Goal: Transaction & Acquisition: Register for event/course

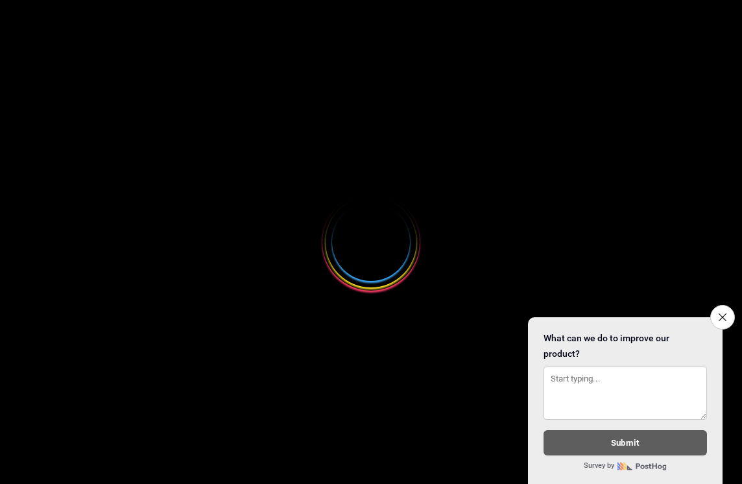
select select
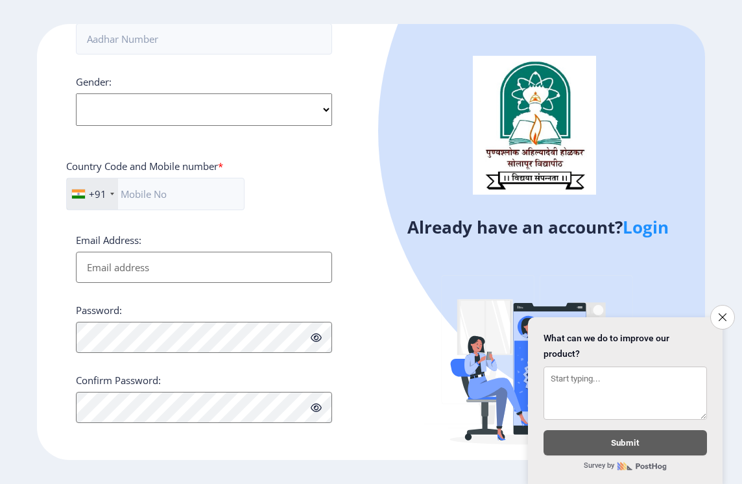
scroll to position [468, 0]
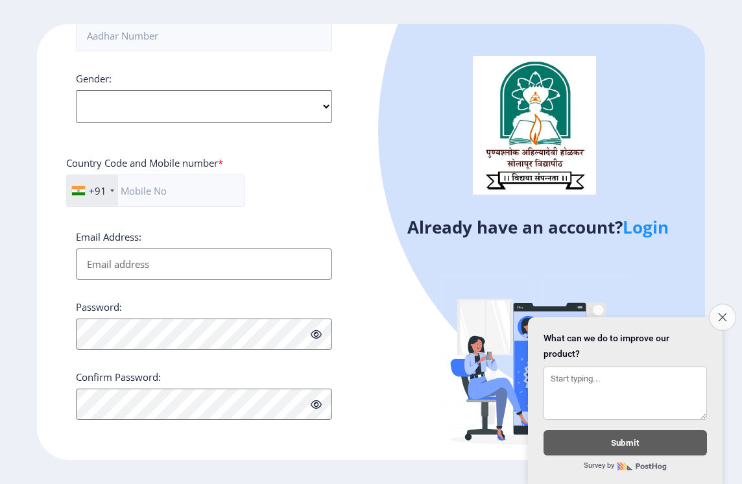
click at [722, 313] on icon "Close survey" at bounding box center [722, 317] width 8 height 8
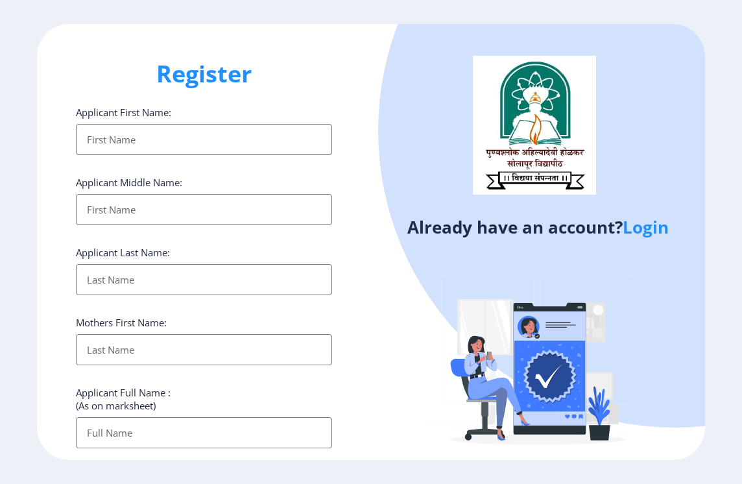
scroll to position [0, 0]
click at [195, 141] on input "Applicant First Name:" at bounding box center [204, 140] width 256 height 31
type input "nitin"
click at [93, 214] on input "Applicant First Name:" at bounding box center [204, 210] width 256 height 31
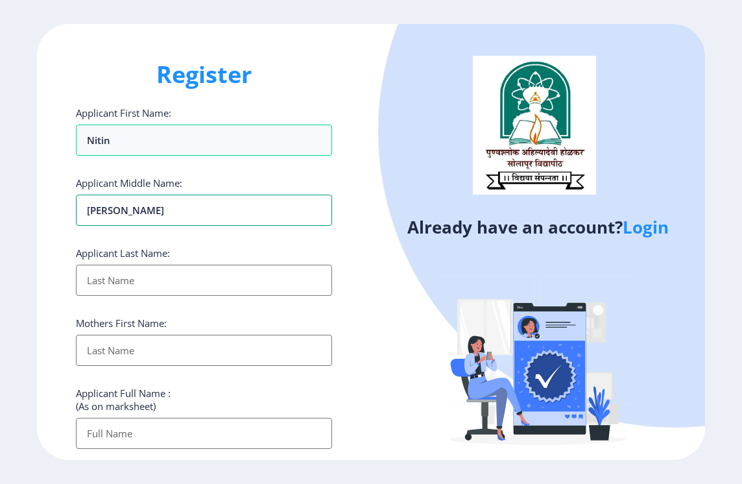
type input "[PERSON_NAME]"
click at [141, 282] on input "Applicant First Name:" at bounding box center [204, 280] width 256 height 31
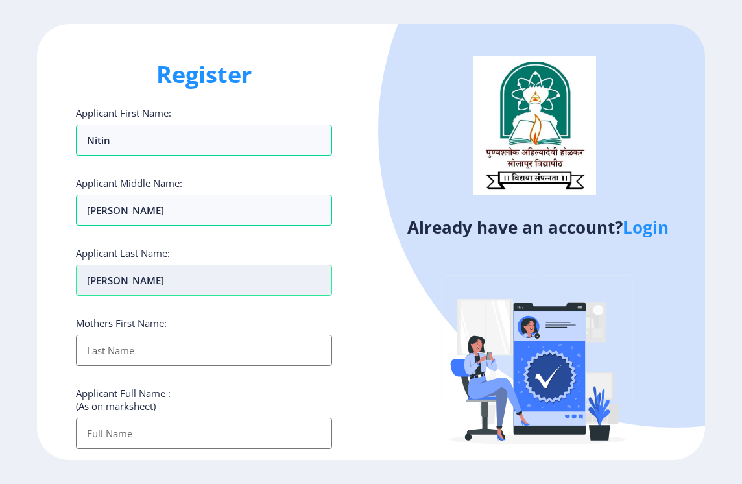
type input "[PERSON_NAME]"
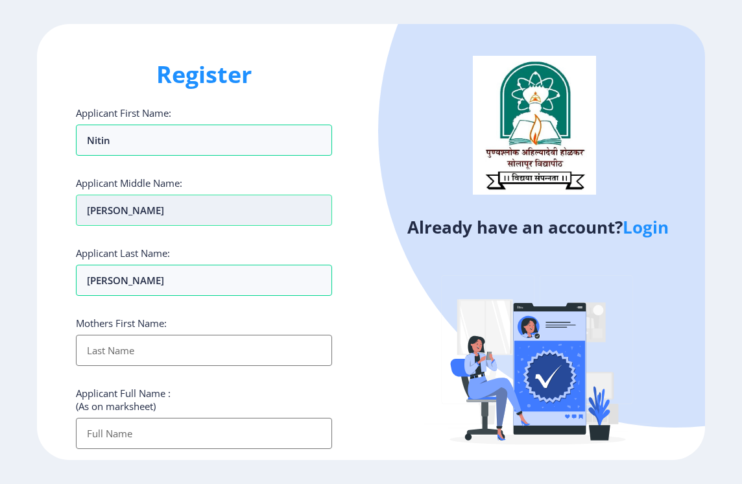
click at [137, 215] on input "[PERSON_NAME]" at bounding box center [204, 210] width 256 height 31
type input "s"
type input "[PERSON_NAME]"
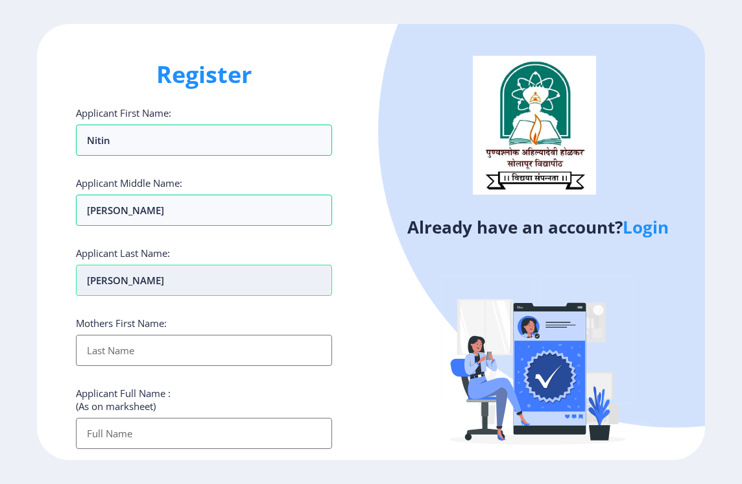
click at [152, 284] on input "[PERSON_NAME]" at bounding box center [204, 280] width 256 height 31
type input "[PERSON_NAME]"
click at [358, 329] on div "Register Applicant First Name: [PERSON_NAME] Applicant Middle Name: [PERSON_NAM…" at bounding box center [204, 241] width 334 height 435
click at [160, 348] on input "Applicant First Name:" at bounding box center [204, 350] width 256 height 31
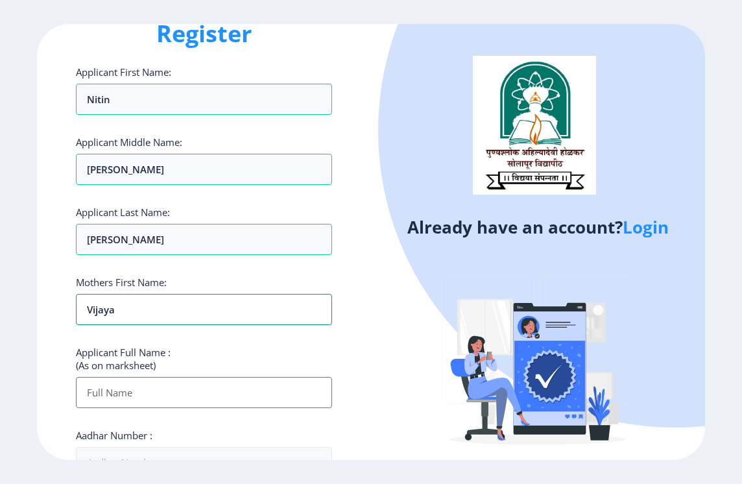
scroll to position [65, 0]
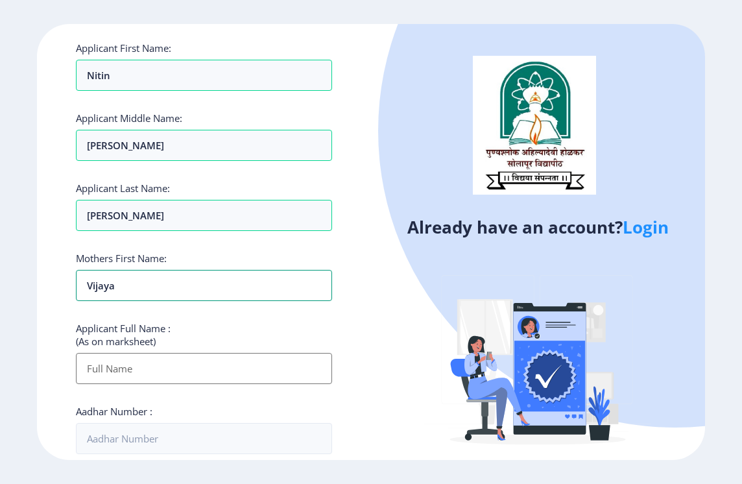
type input "vijaya"
click at [184, 367] on input "Applicant First Name:" at bounding box center [204, 368] width 256 height 31
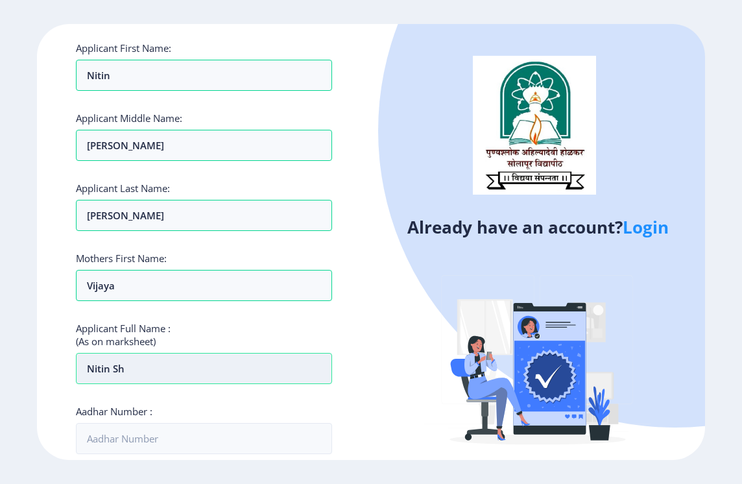
type input "[PERSON_NAME]"
type input "944027526"
type input "[EMAIL_ADDRESS][DOMAIN_NAME]"
type input "N"
type input "[PERSON_NAME]"
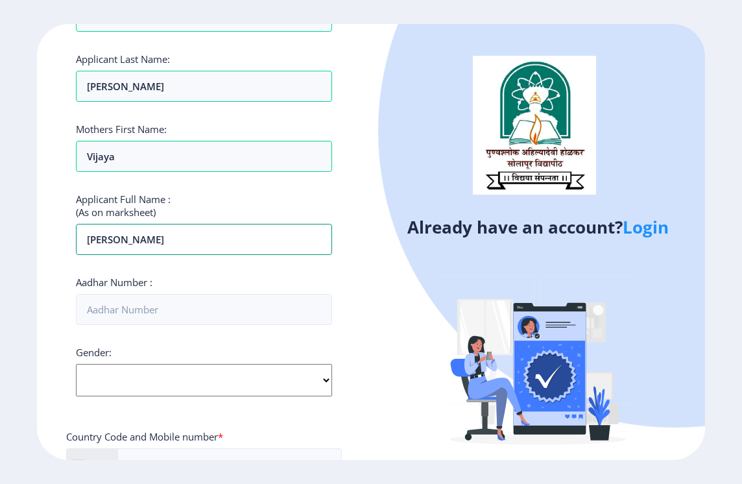
scroll to position [195, 0]
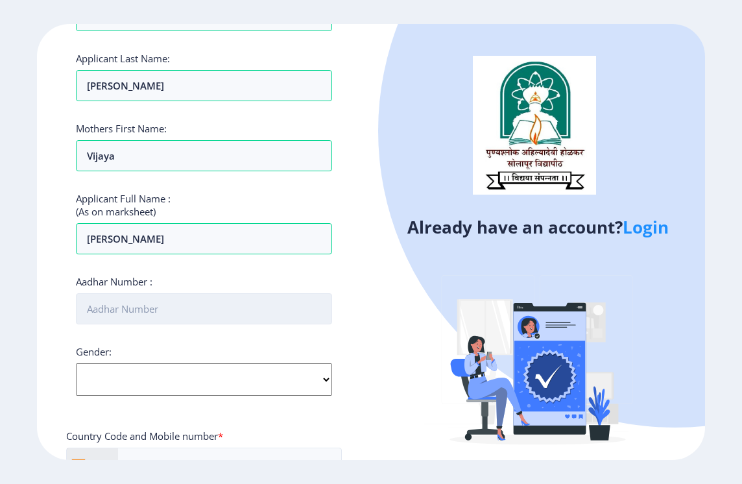
click at [156, 311] on input "Aadhar Number :" at bounding box center [204, 308] width 256 height 31
type input "713977719448"
click at [153, 376] on select "Select Gender [DEMOGRAPHIC_DATA] [DEMOGRAPHIC_DATA] Other" at bounding box center [204, 379] width 256 height 32
select select "[DEMOGRAPHIC_DATA]"
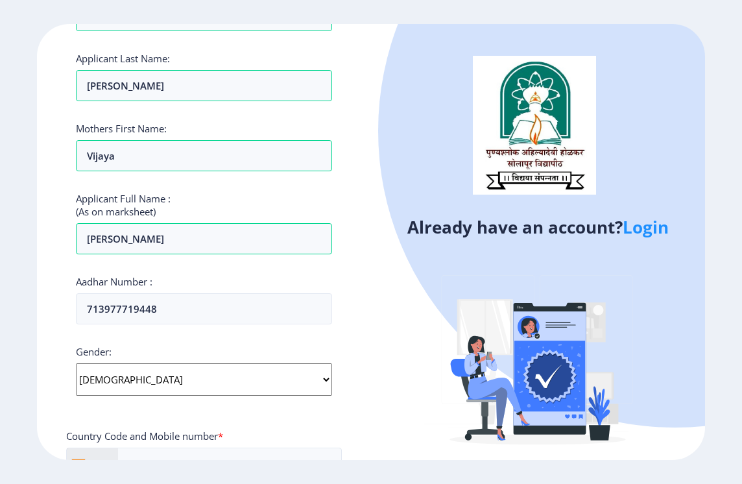
click at [76, 363] on select "Select Gender [DEMOGRAPHIC_DATA] [DEMOGRAPHIC_DATA] Other" at bounding box center [204, 379] width 256 height 32
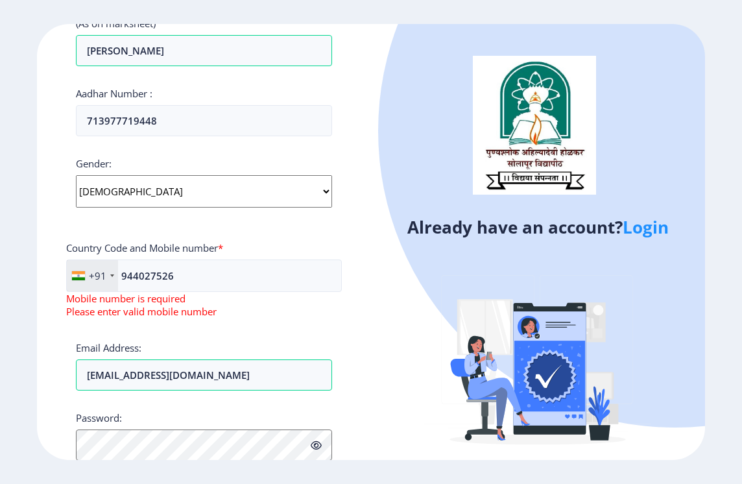
scroll to position [389, 0]
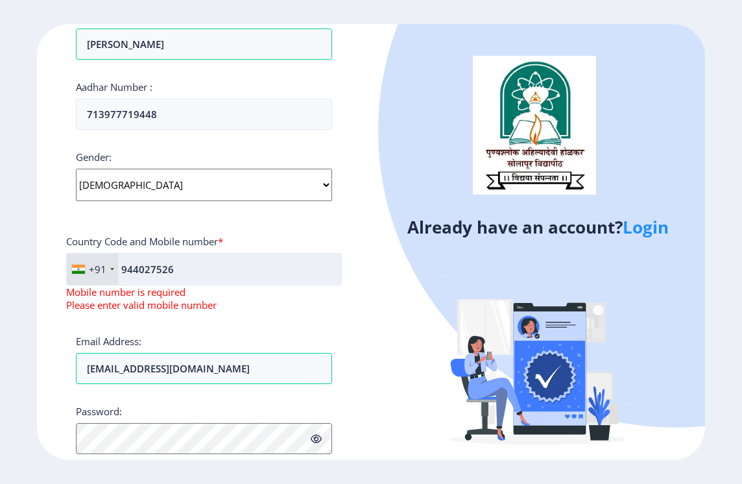
click at [199, 271] on input "944027526" at bounding box center [204, 269] width 276 height 32
type input "9"
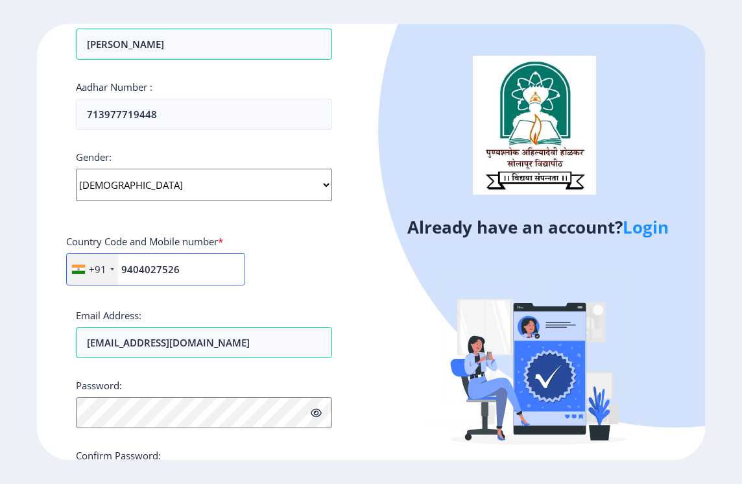
type input "9404027526"
click at [297, 276] on div "+91 [GEOGRAPHIC_DATA] ([GEOGRAPHIC_DATA]) +91 [GEOGRAPHIC_DATA] (‫[GEOGRAPHIC_D…" at bounding box center [204, 274] width 276 height 43
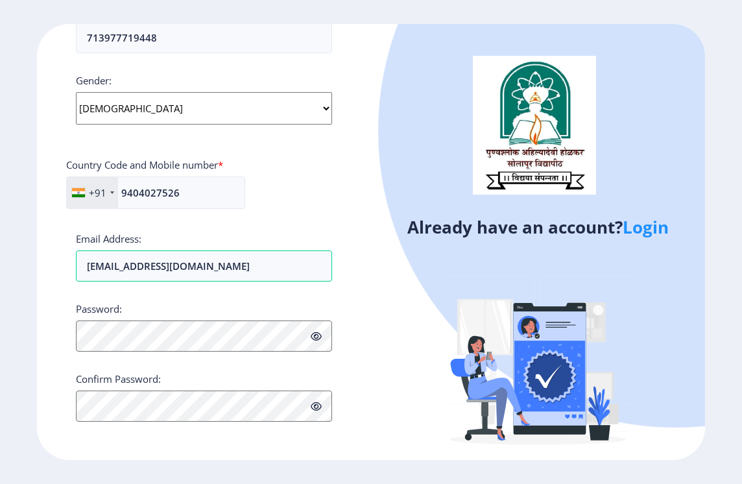
scroll to position [468, 0]
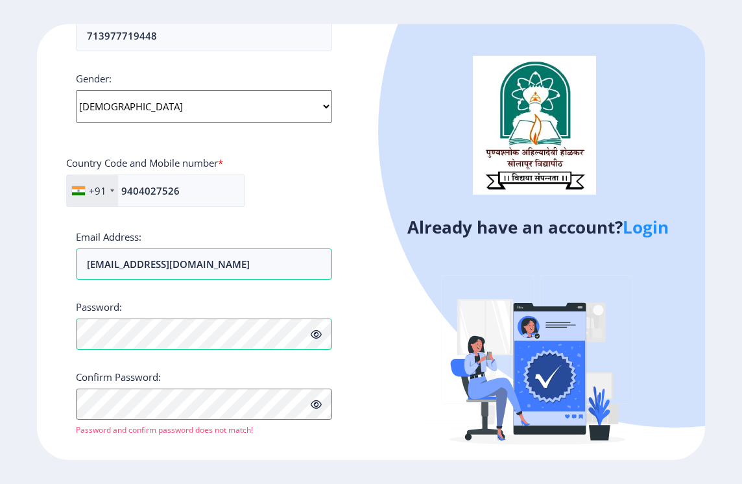
click at [316, 334] on icon at bounding box center [316, 335] width 11 height 10
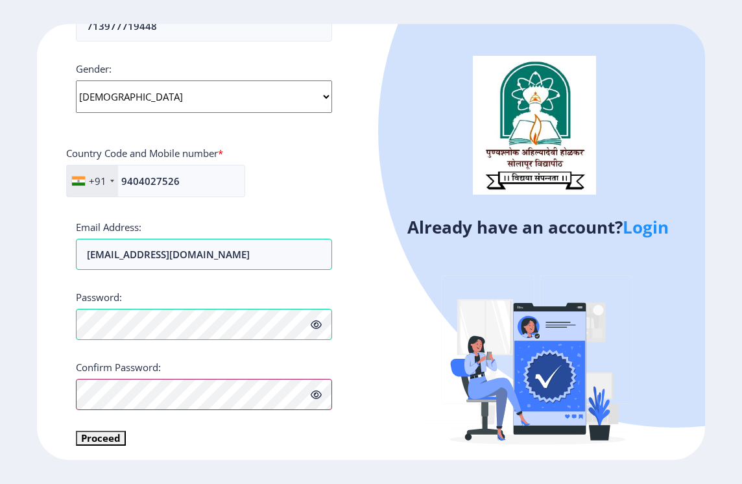
scroll to position [483, 0]
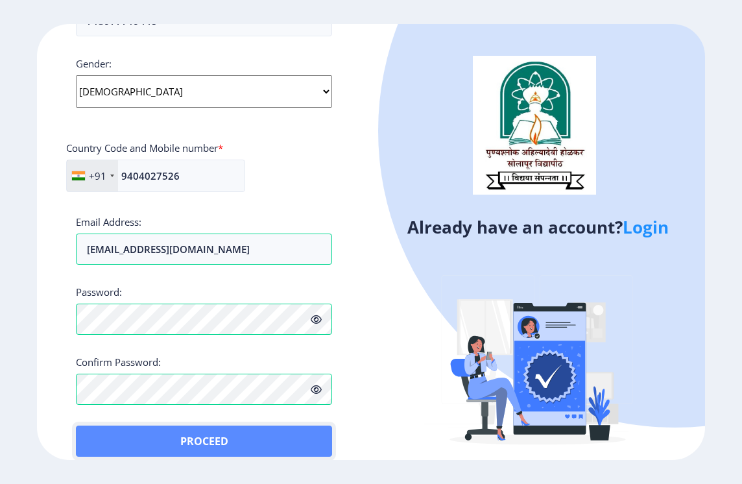
click at [96, 433] on button "Proceed" at bounding box center [204, 441] width 256 height 31
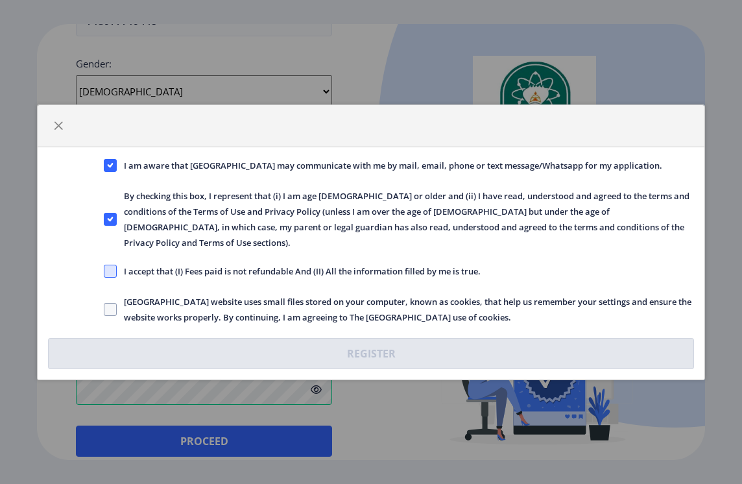
click at [112, 265] on span at bounding box center [110, 271] width 13 height 13
click at [104, 271] on input "I accept that (I) Fees paid is not refundable And (II) All the information fill…" at bounding box center [104, 271] width 1 height 1
checkbox input "true"
click at [109, 303] on span at bounding box center [110, 309] width 13 height 13
click at [104, 309] on input "[GEOGRAPHIC_DATA] website uses small files stored on your computer, known as co…" at bounding box center [104, 309] width 1 height 1
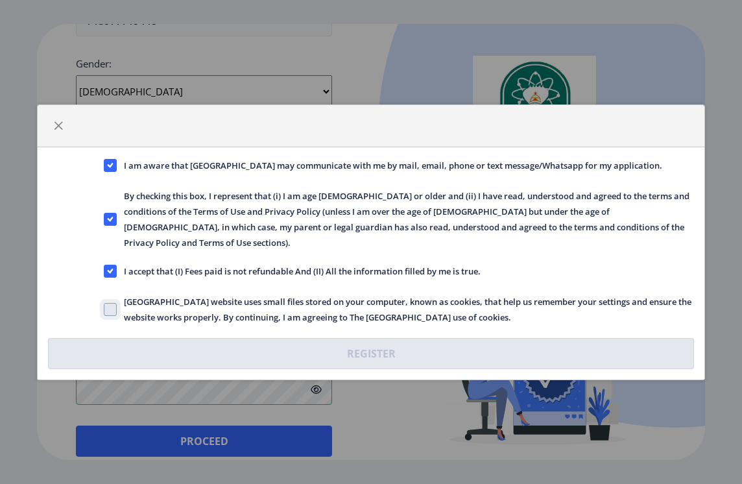
checkbox input "true"
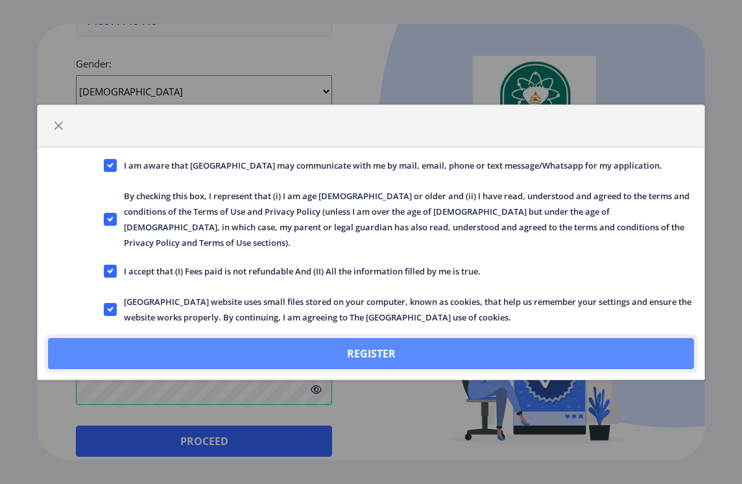
click at [360, 349] on button "Register" at bounding box center [371, 353] width 646 height 31
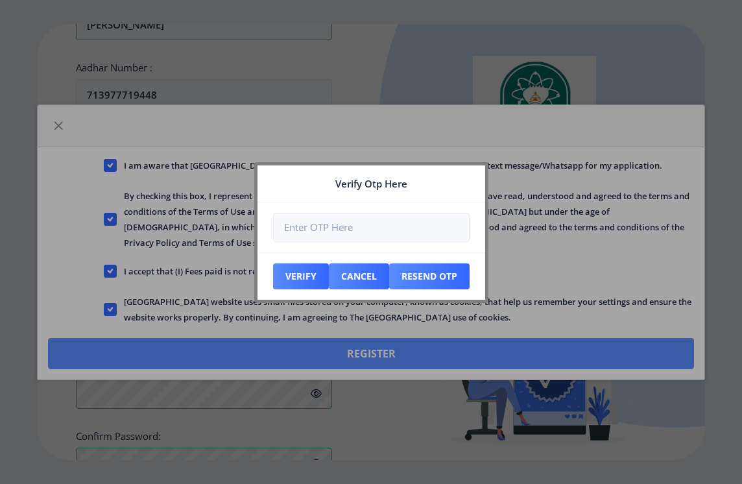
scroll to position [557, 0]
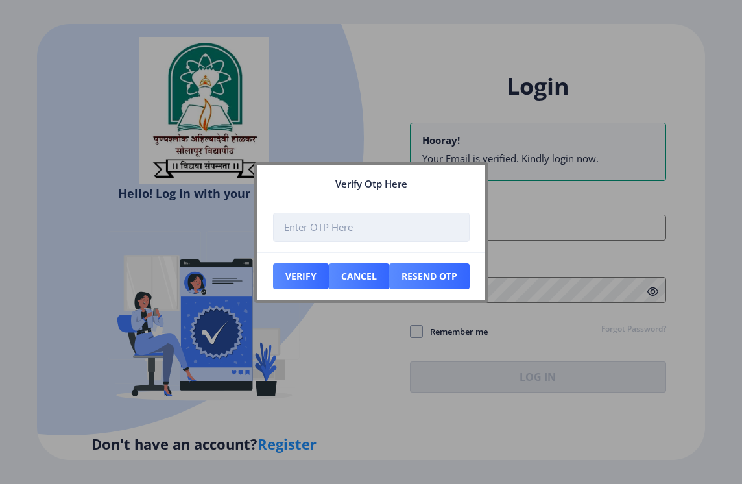
click at [386, 228] on input "number" at bounding box center [371, 227] width 197 height 29
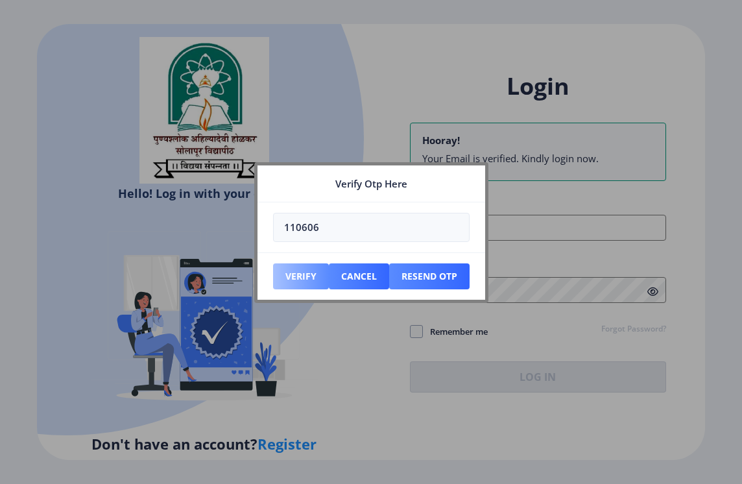
type input "110606"
click at [310, 272] on button "Verify" at bounding box center [301, 276] width 56 height 26
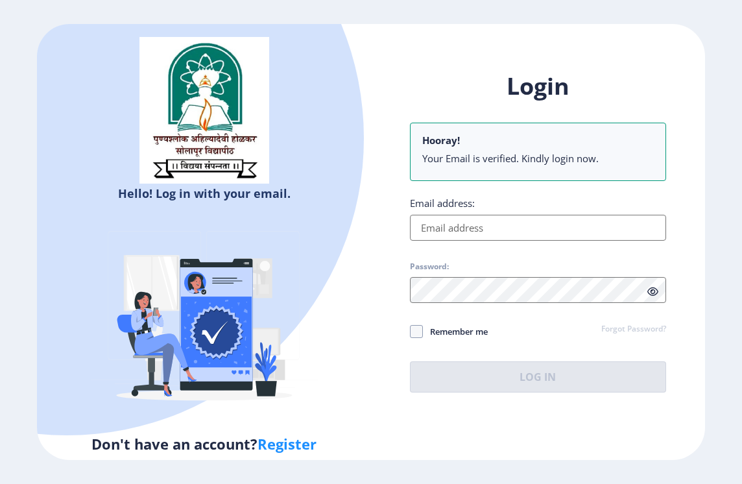
click at [325, 201] on div at bounding box center [67, 138] width 594 height 594
click at [522, 223] on input "Email address:" at bounding box center [538, 228] width 256 height 26
type input "[EMAIL_ADDRESS][DOMAIN_NAME]"
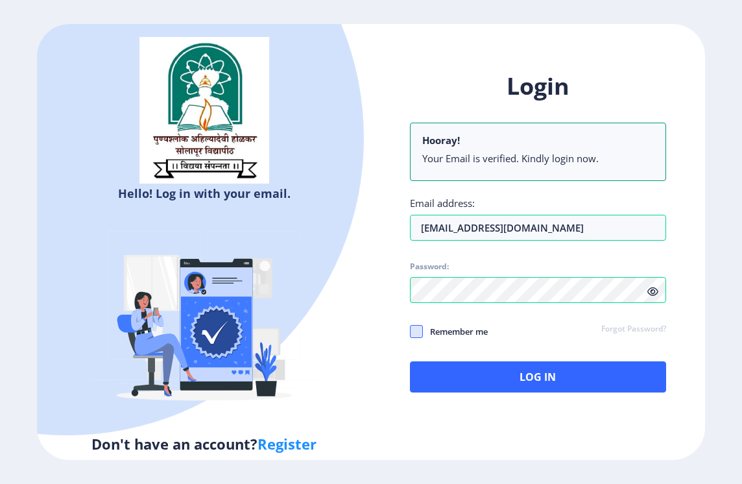
click at [419, 327] on span at bounding box center [416, 331] width 13 height 13
click at [411, 331] on input "Remember me" at bounding box center [410, 331] width 1 height 1
checkbox input "true"
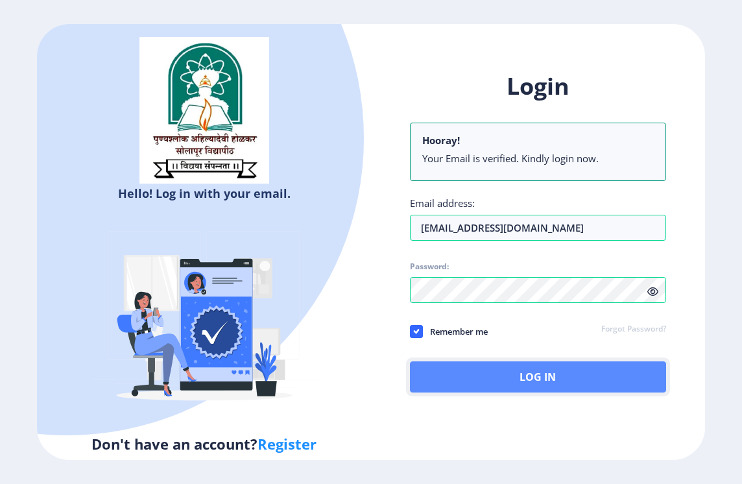
click at [469, 373] on button "Log In" at bounding box center [538, 376] width 256 height 31
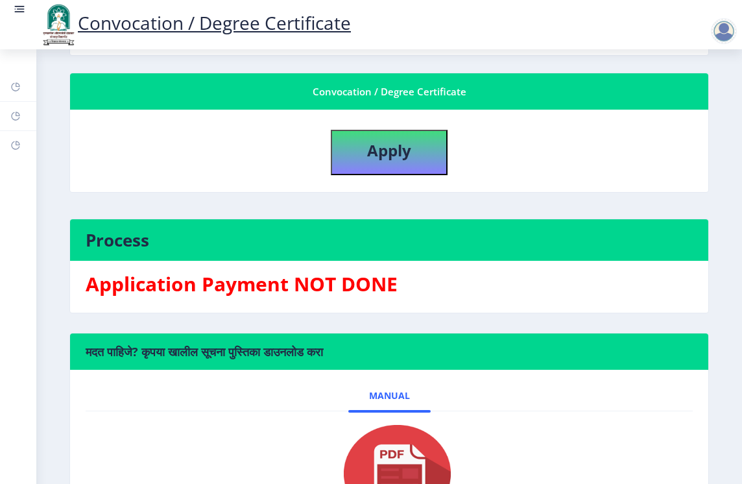
scroll to position [169, 0]
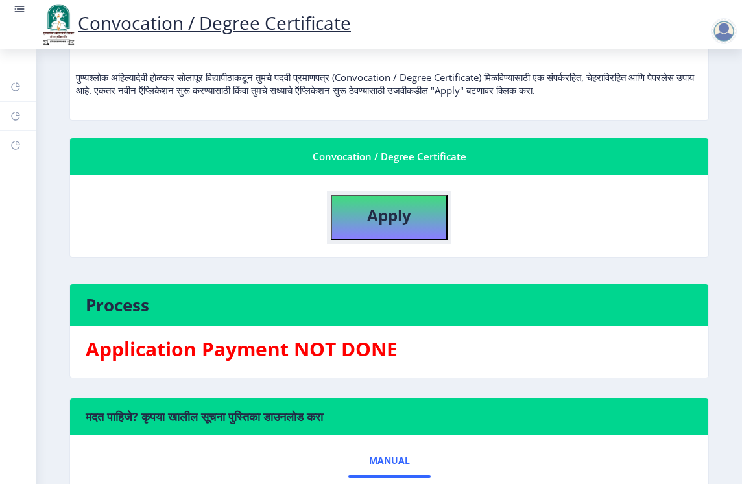
click at [365, 218] on button "Apply" at bounding box center [389, 217] width 117 height 45
select select
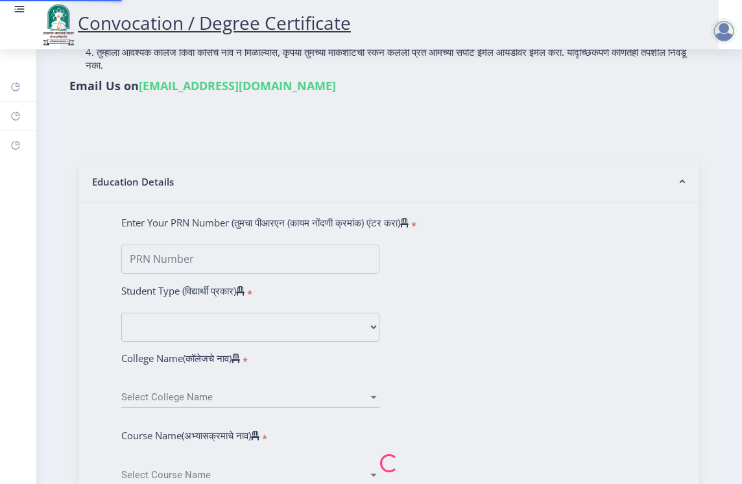
type input "[PERSON_NAME]"
type input "vijaya"
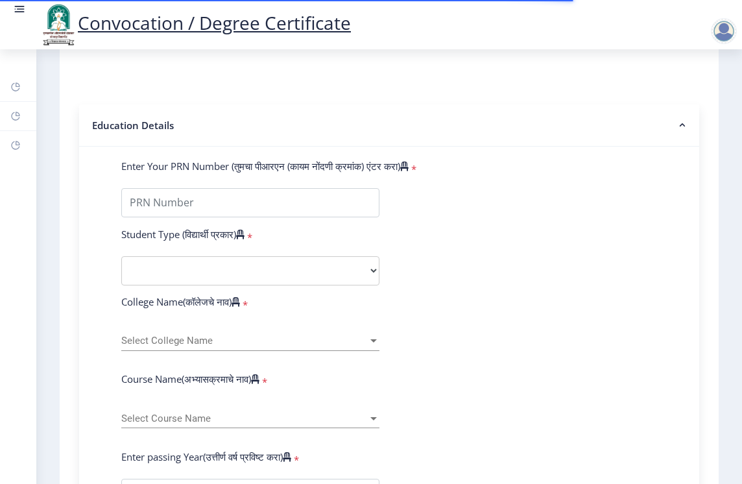
scroll to position [260, 0]
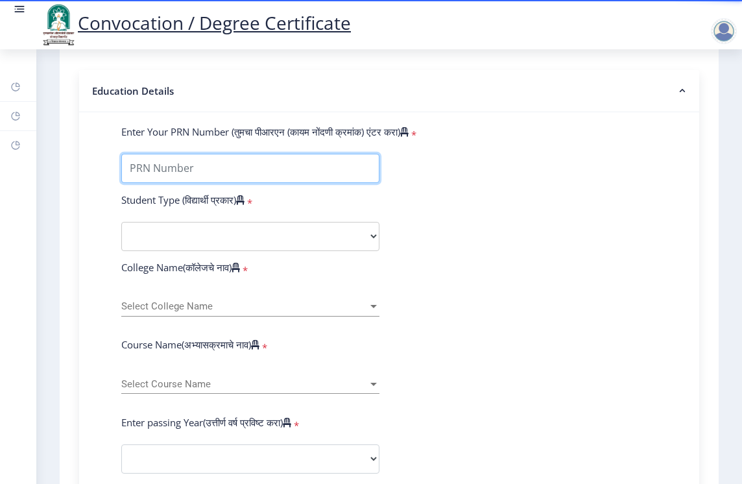
click at [178, 180] on input "Enter Your PRN Number (तुमचा पीआरएन (कायम नोंदणी क्रमांक) एंटर करा)" at bounding box center [250, 168] width 258 height 29
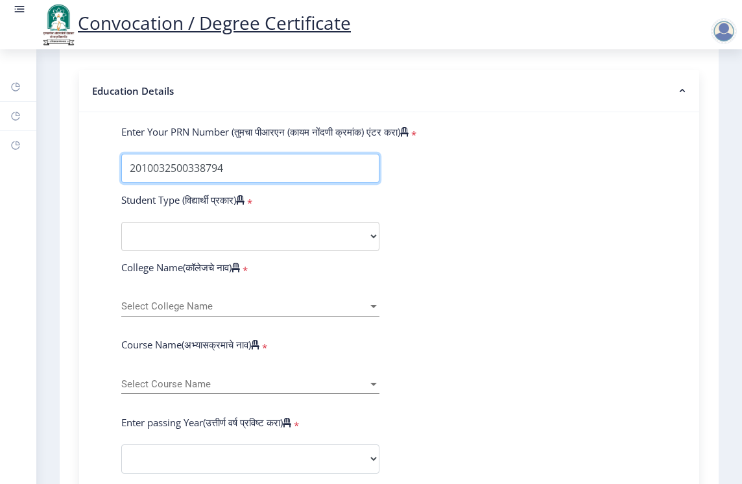
type input "2010032500338794"
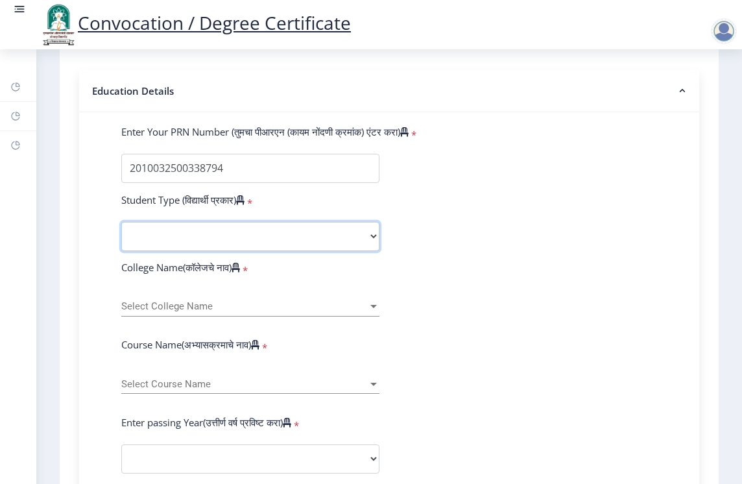
click at [228, 251] on select "Select Student Type Regular External" at bounding box center [250, 236] width 258 height 29
select select "Regular"
click at [121, 234] on select "Select Student Type Regular External" at bounding box center [250, 236] width 258 height 29
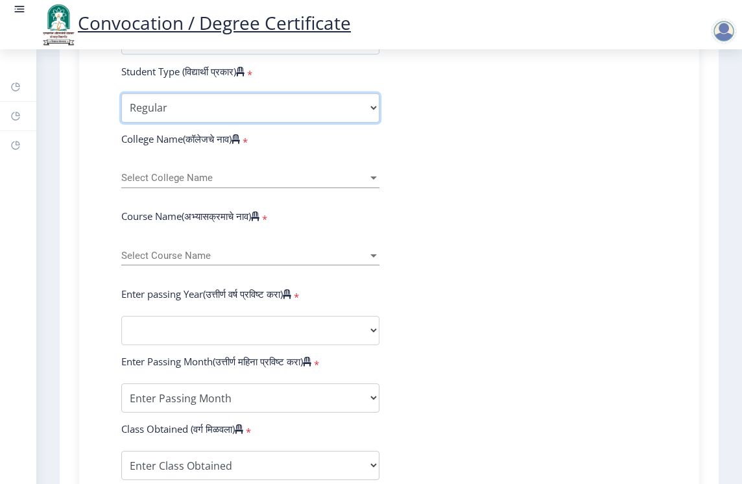
scroll to position [389, 0]
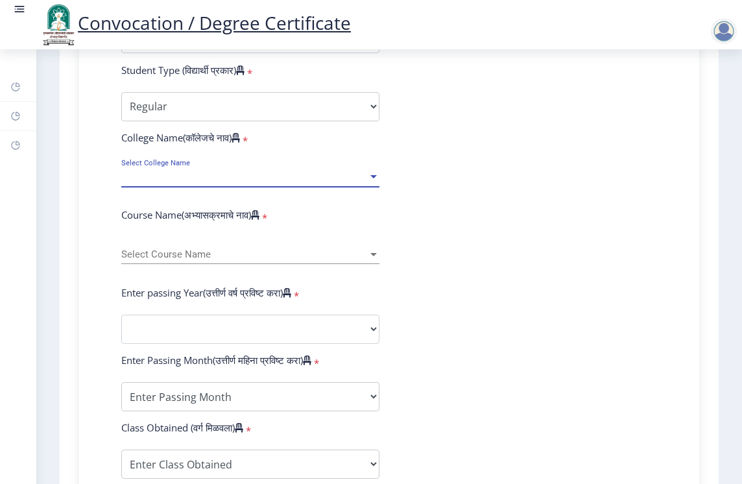
click at [183, 182] on span "Select College Name" at bounding box center [244, 176] width 247 height 11
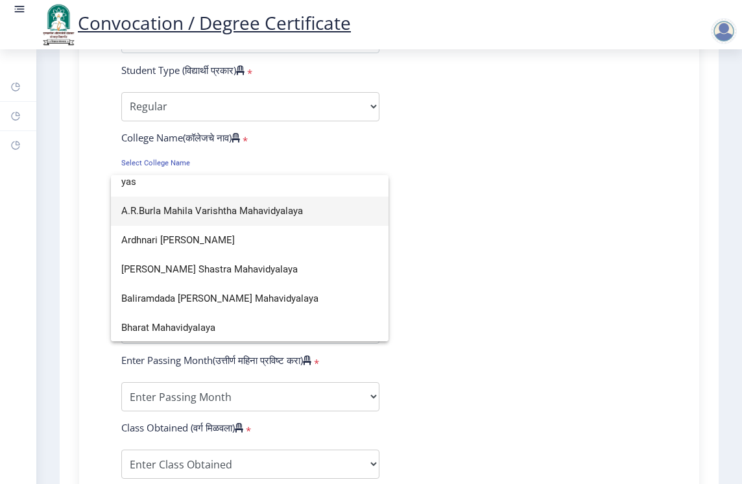
scroll to position [0, 0]
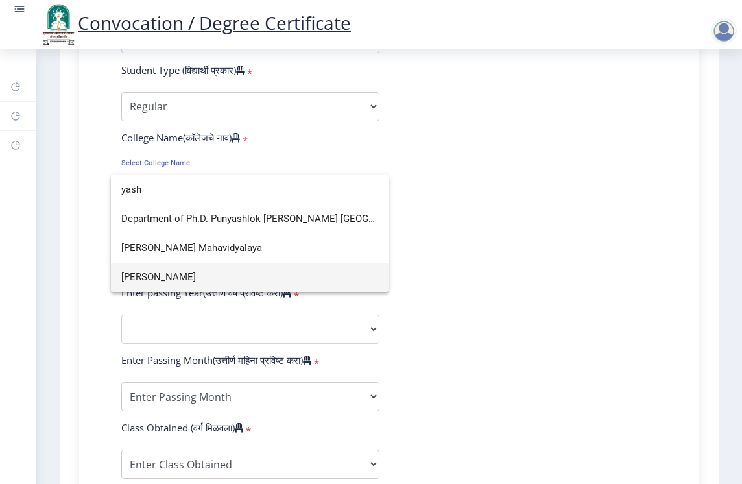
type input "yash"
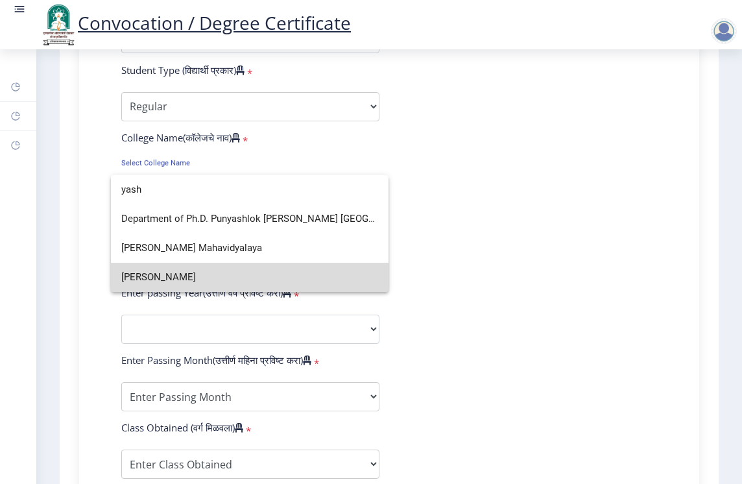
click at [224, 276] on span "[PERSON_NAME]" at bounding box center [249, 277] width 257 height 29
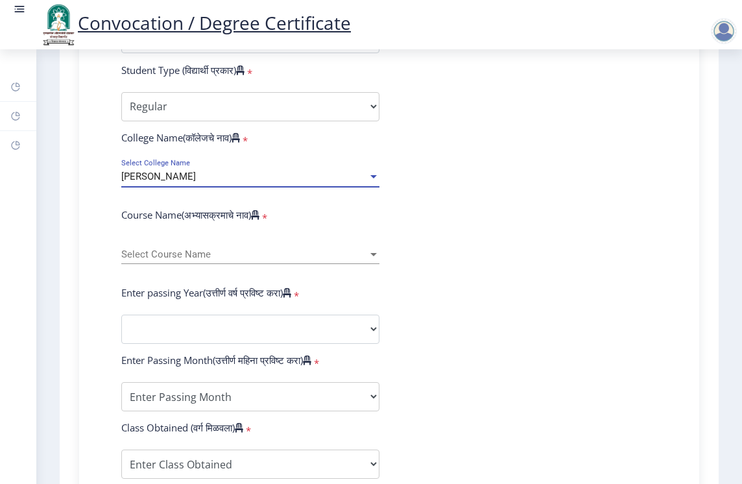
click at [295, 182] on div "[PERSON_NAME]" at bounding box center [244, 176] width 247 height 11
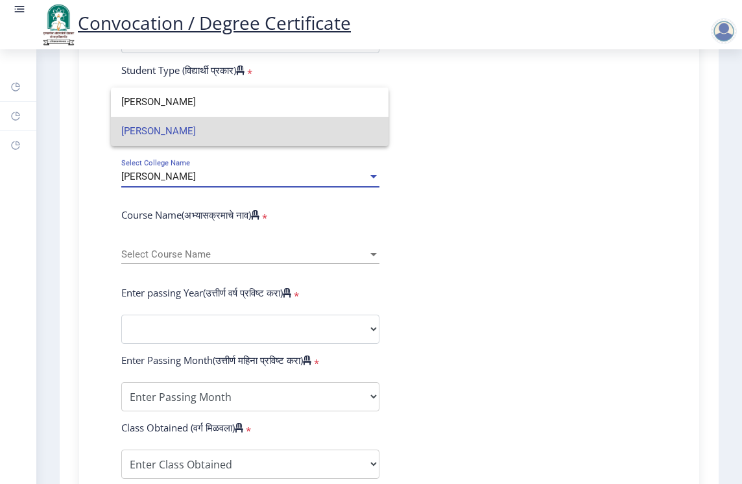
type input "[PERSON_NAME]"
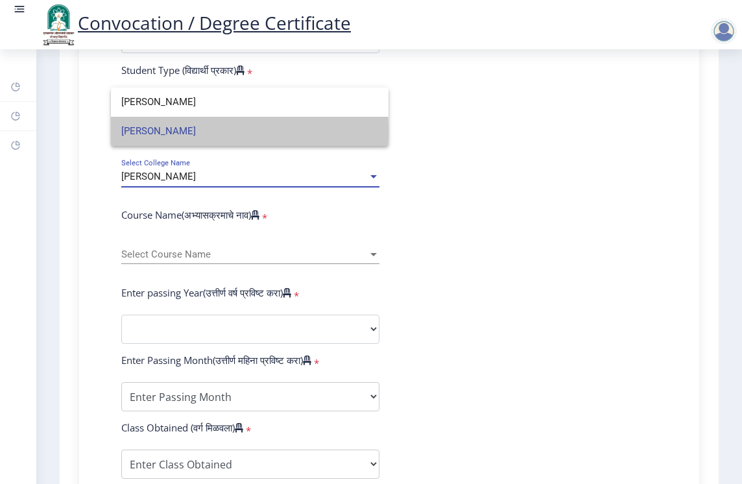
click at [193, 132] on span "[PERSON_NAME]" at bounding box center [249, 131] width 257 height 29
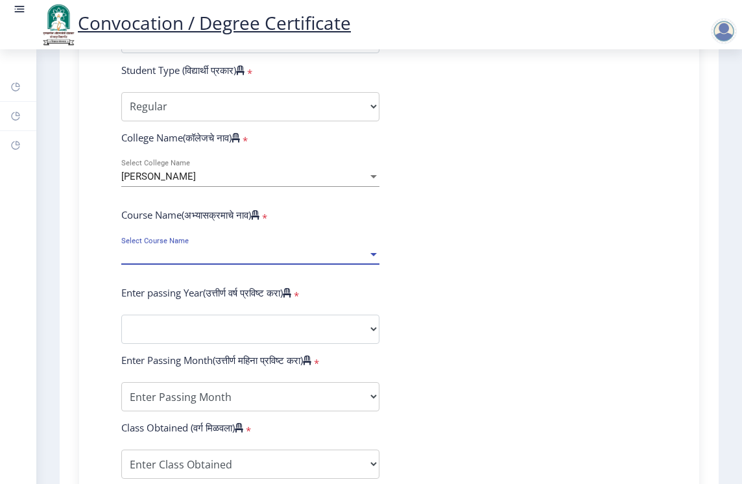
click at [228, 260] on span "Select Course Name" at bounding box center [244, 254] width 247 height 11
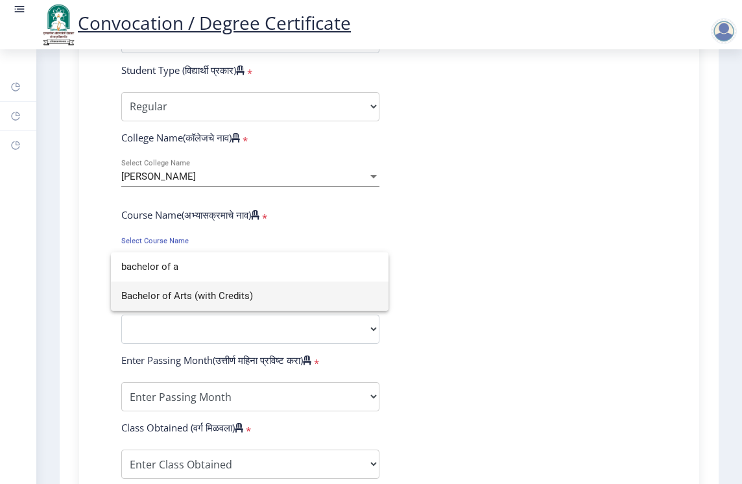
type input "bachelor of a"
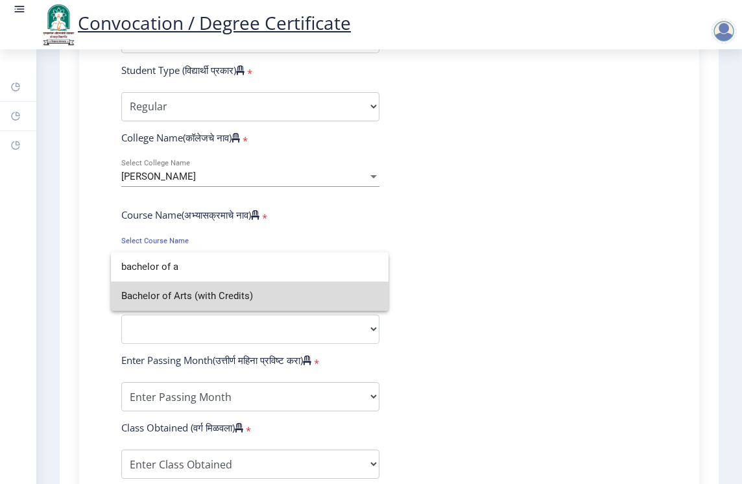
click at [197, 291] on span "Bachelor of Arts (with Credits)" at bounding box center [249, 296] width 257 height 29
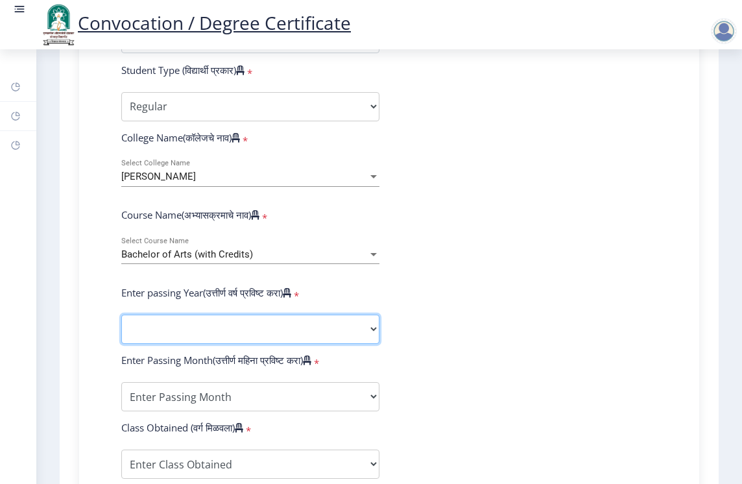
click at [231, 339] on select "2025 2024 2023 2022 2021 2020 2019 2018 2017 2016 2015 2014 2013 2012 2011 2010…" at bounding box center [250, 329] width 258 height 29
select select "2013"
click at [121, 327] on select "2025 2024 2023 2022 2021 2020 2019 2018 2017 2016 2015 2014 2013 2012 2011 2010…" at bounding box center [250, 329] width 258 height 29
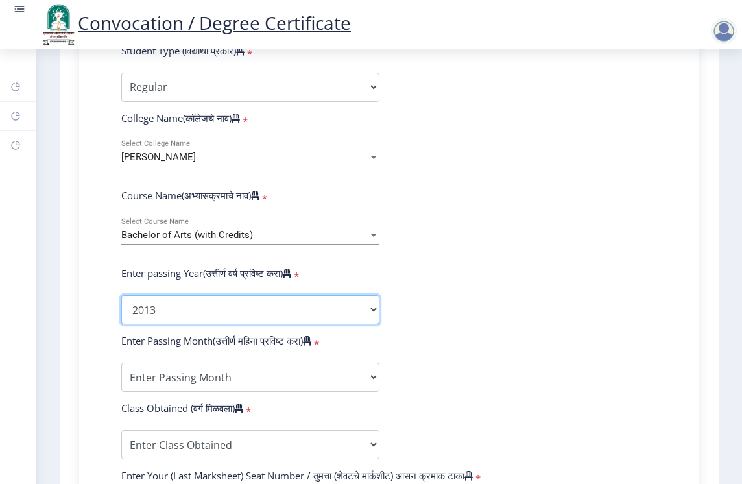
scroll to position [454, 0]
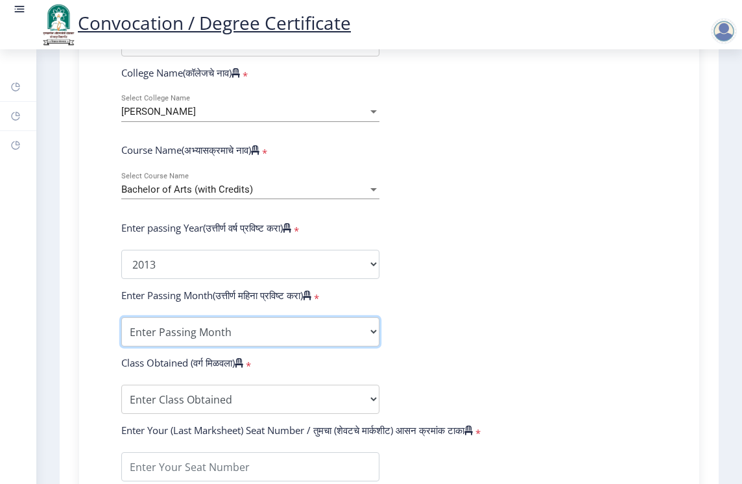
click at [215, 347] on select "Enter Passing Month March April May October November December" at bounding box center [250, 331] width 258 height 29
select select "March"
click at [121, 330] on select "Enter Passing Month March April May October November December" at bounding box center [250, 331] width 258 height 29
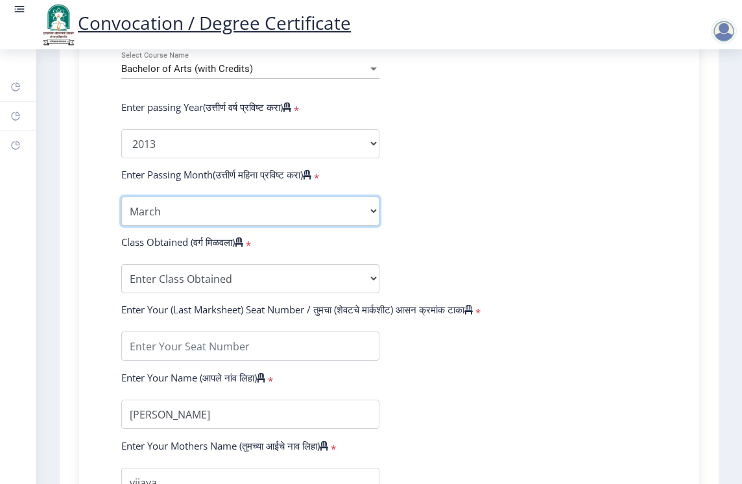
scroll to position [584, 0]
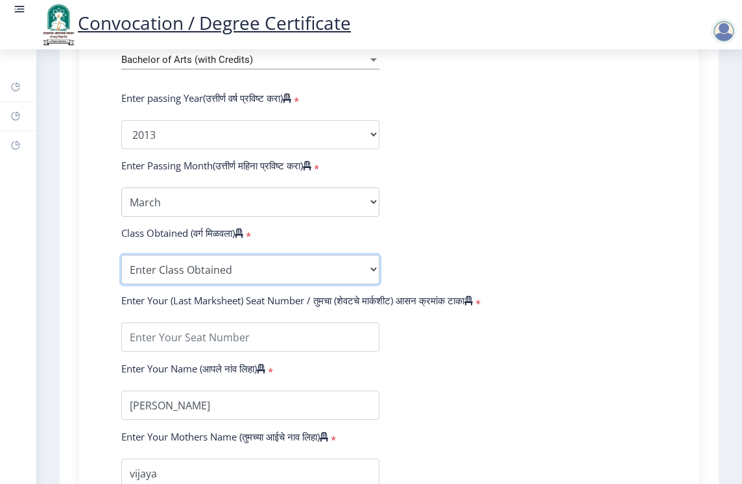
click at [197, 284] on select "Enter Class Obtained FIRST CLASS WITH DISTINCTION FIRST CLASS HIGHER SECOND CLA…" at bounding box center [250, 269] width 258 height 29
select select "SECOND CLASS"
click at [121, 267] on select "Enter Class Obtained FIRST CLASS WITH DISTINCTION FIRST CLASS HIGHER SECOND CLA…" at bounding box center [250, 269] width 258 height 29
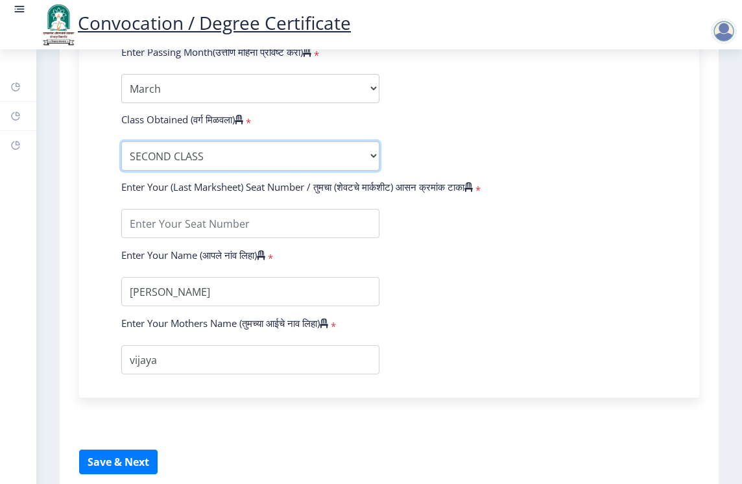
scroll to position [714, 0]
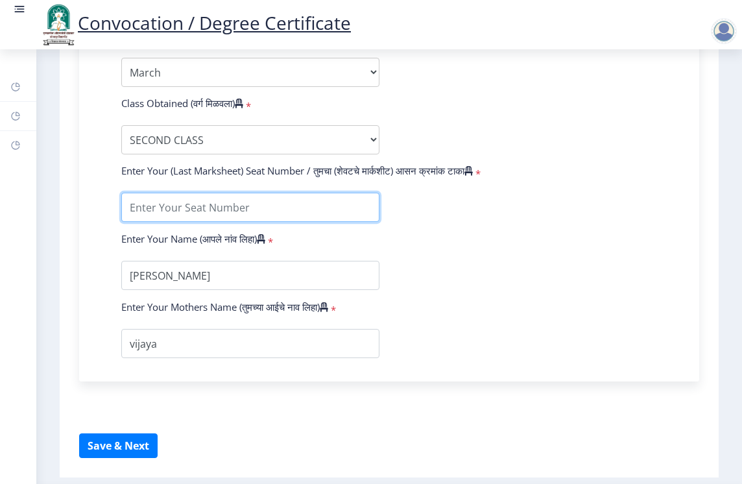
click at [186, 218] on input "textarea" at bounding box center [250, 207] width 258 height 29
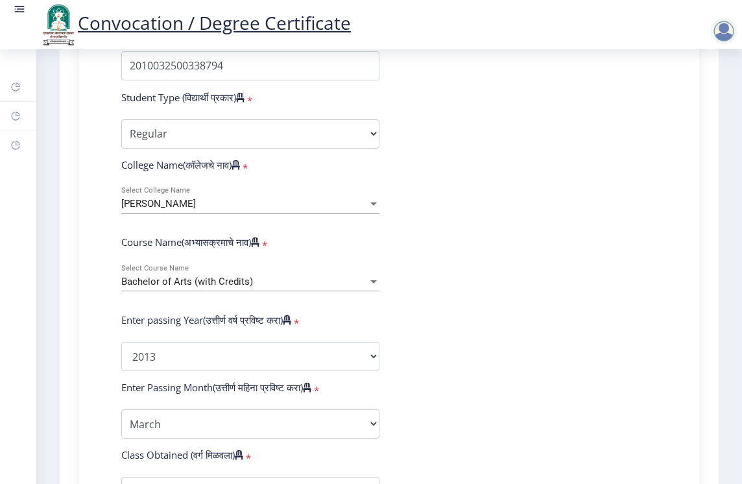
scroll to position [378, 0]
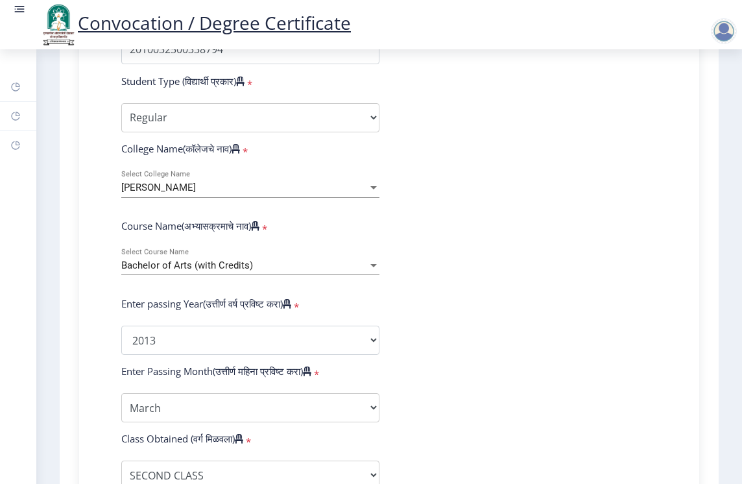
type input "045838"
click at [350, 271] on div "Bachelor of Arts (with Credits)" at bounding box center [244, 265] width 247 height 11
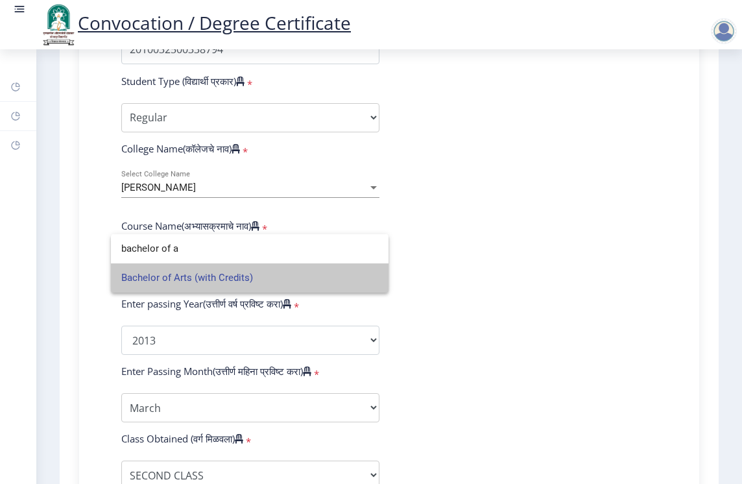
click at [251, 280] on span "Bachelor of Arts (with Credits)" at bounding box center [249, 277] width 257 height 29
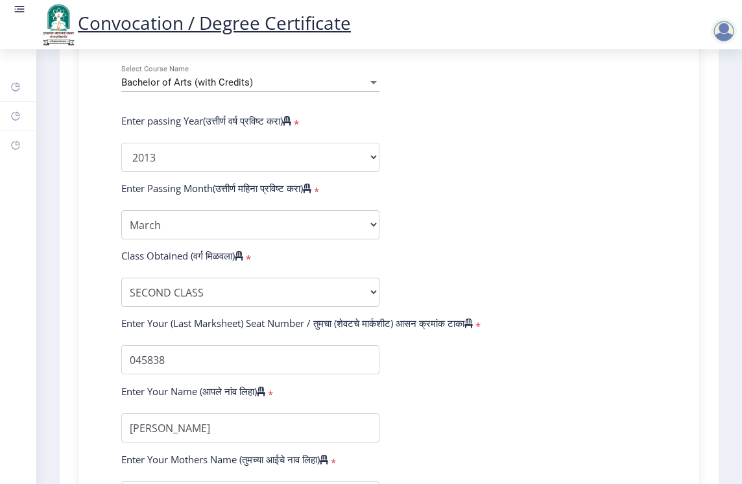
scroll to position [768, 0]
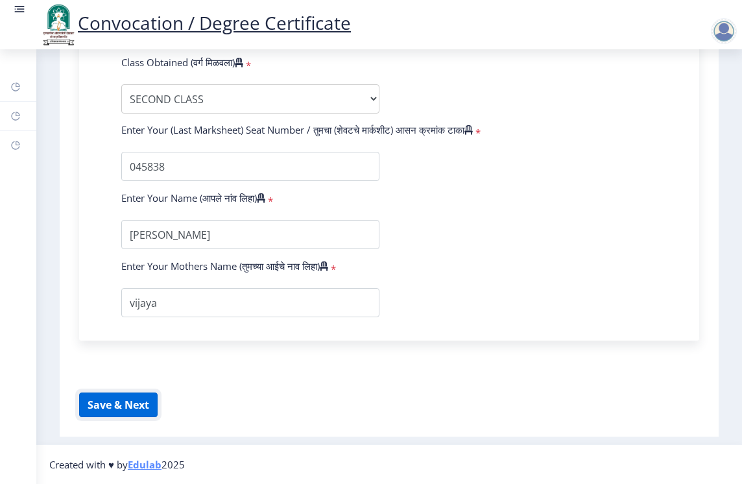
click at [129, 401] on button "Save & Next" at bounding box center [118, 405] width 79 height 25
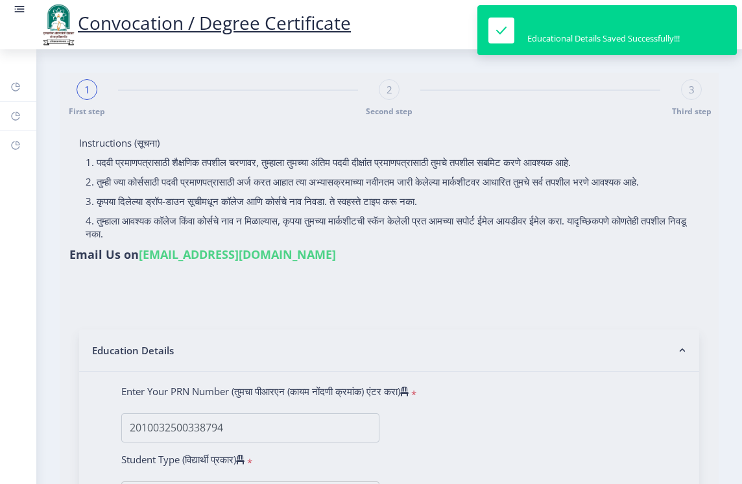
select select
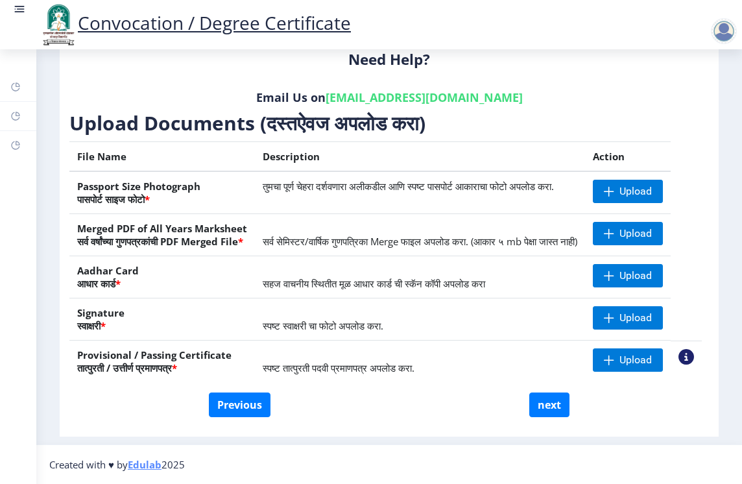
scroll to position [202, 0]
click at [558, 409] on button "next" at bounding box center [550, 405] width 40 height 25
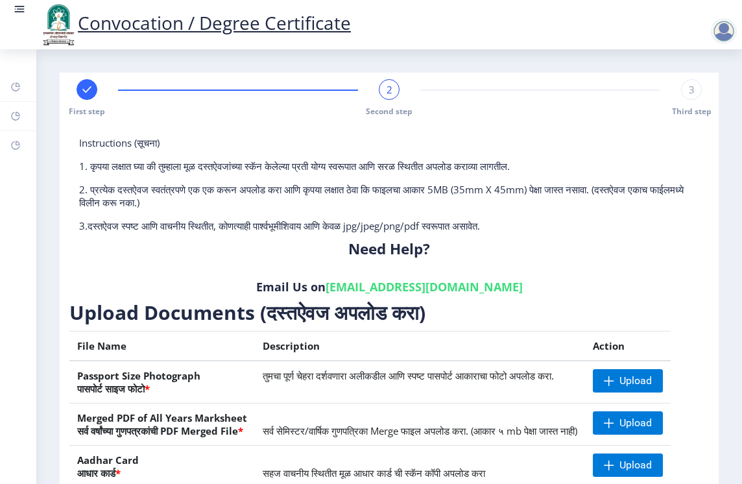
select select
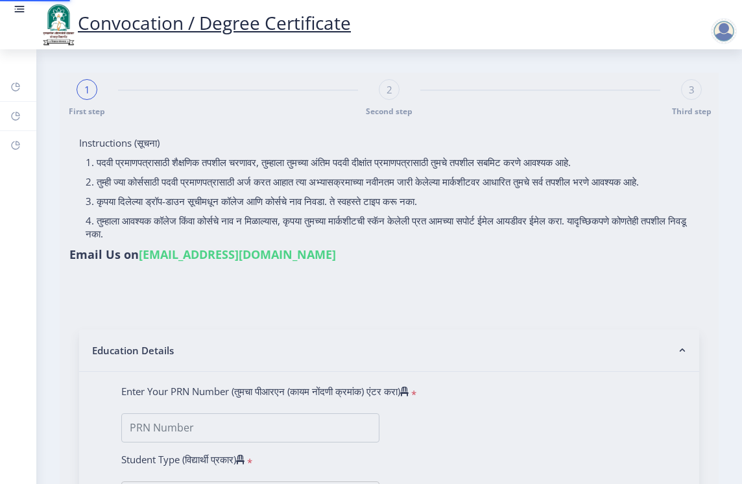
type input "[PERSON_NAME]"
type input "vijaya"
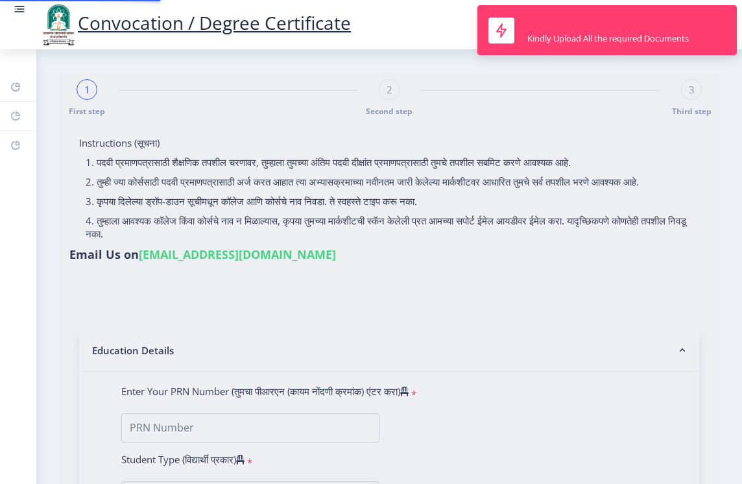
type input "2010032500338794"
select select "Regular"
select select "2013"
select select "March"
select select "SECOND CLASS"
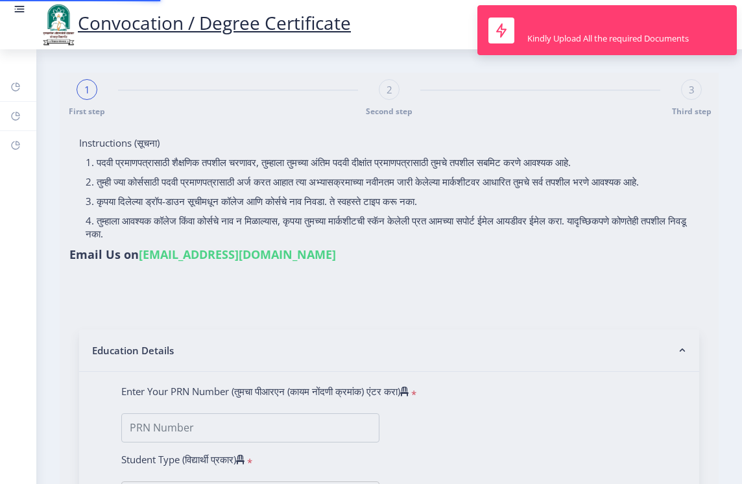
type input "045838"
select select
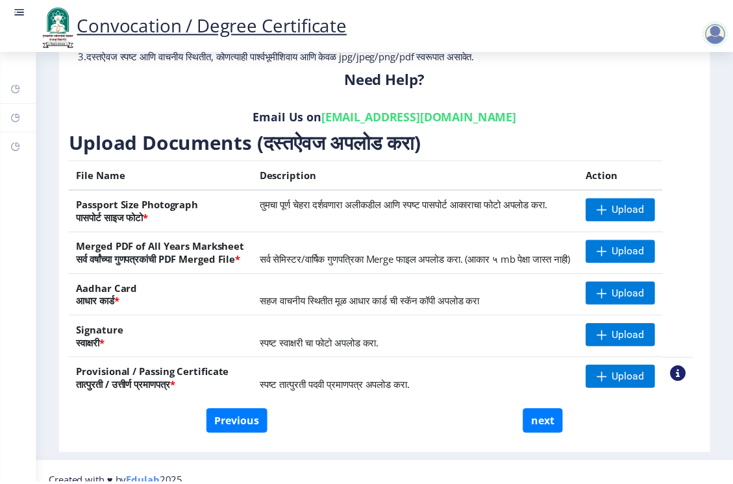
scroll to position [202, 0]
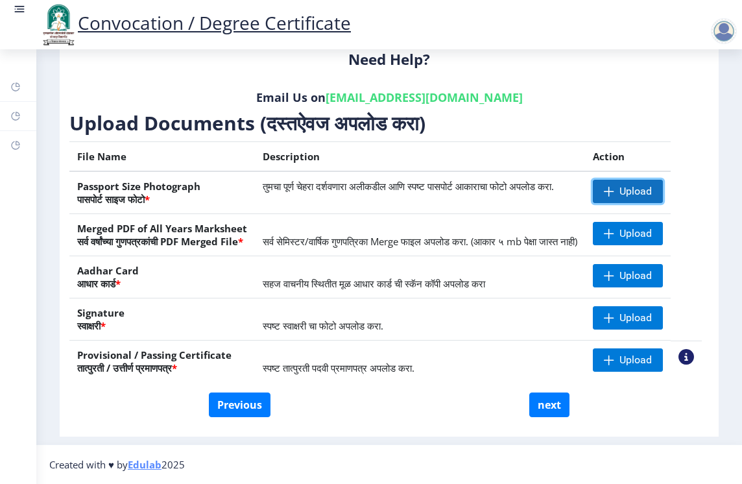
click at [623, 185] on span "Upload" at bounding box center [636, 191] width 32 height 13
click at [610, 186] on span at bounding box center [609, 191] width 10 height 10
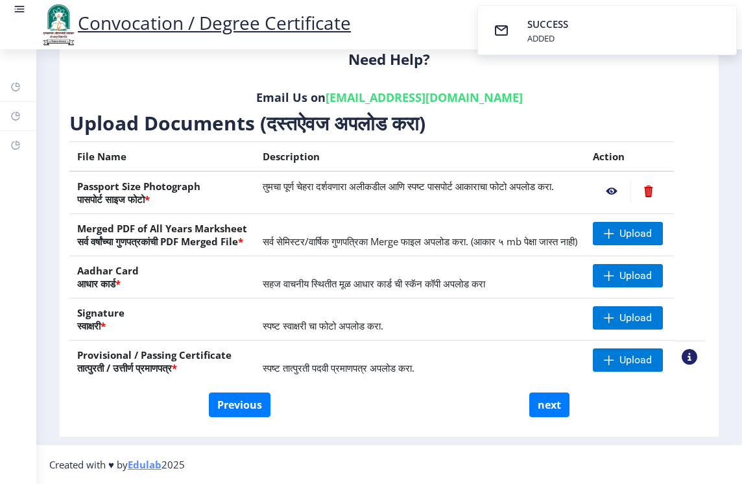
click at [612, 180] on nb-action at bounding box center [612, 191] width 38 height 23
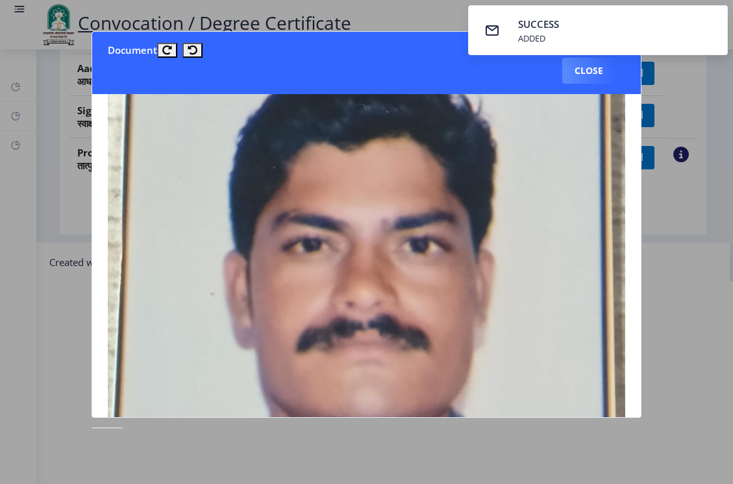
scroll to position [65, 0]
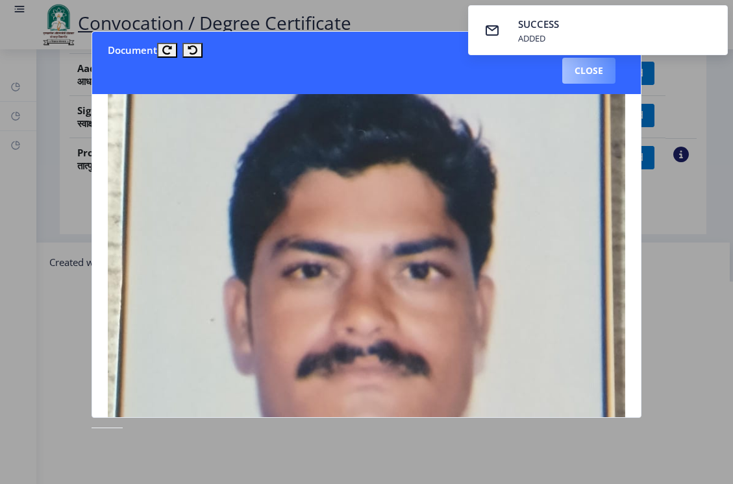
click at [596, 71] on button "Close" at bounding box center [588, 71] width 53 height 26
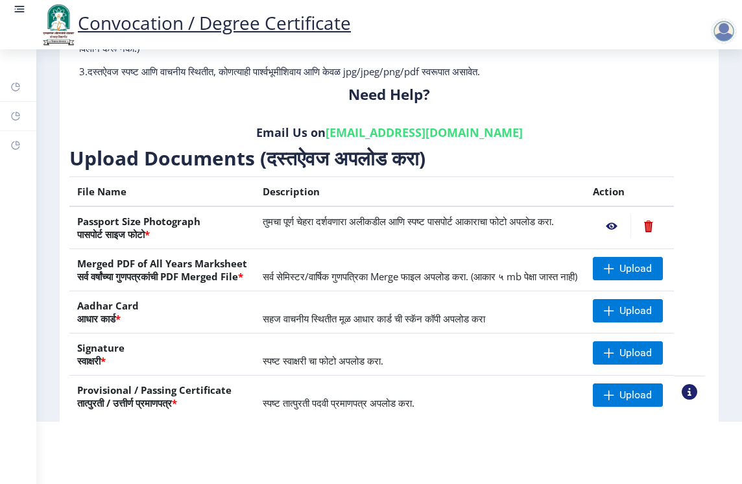
scroll to position [215, 0]
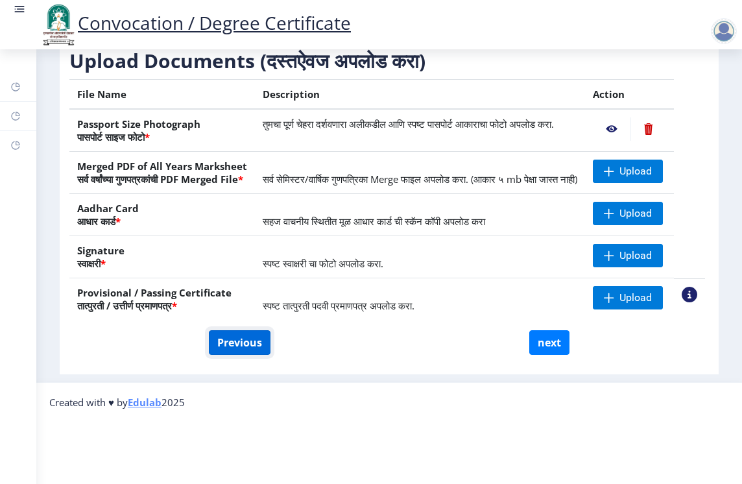
click at [235, 330] on button "Previous" at bounding box center [240, 342] width 62 height 25
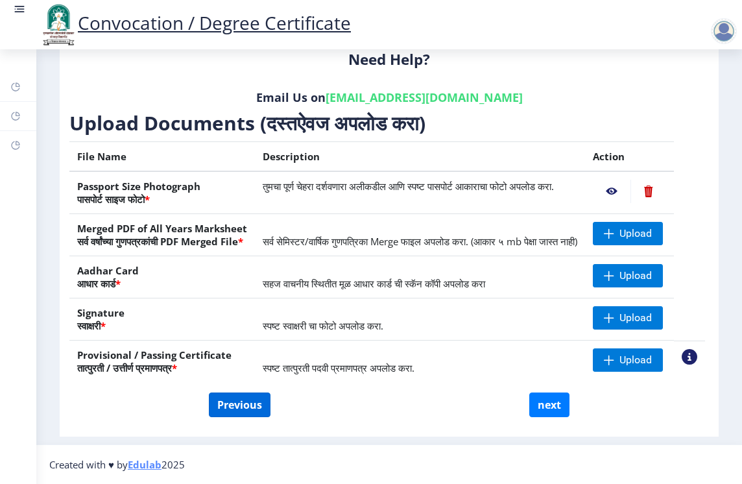
scroll to position [0, 0]
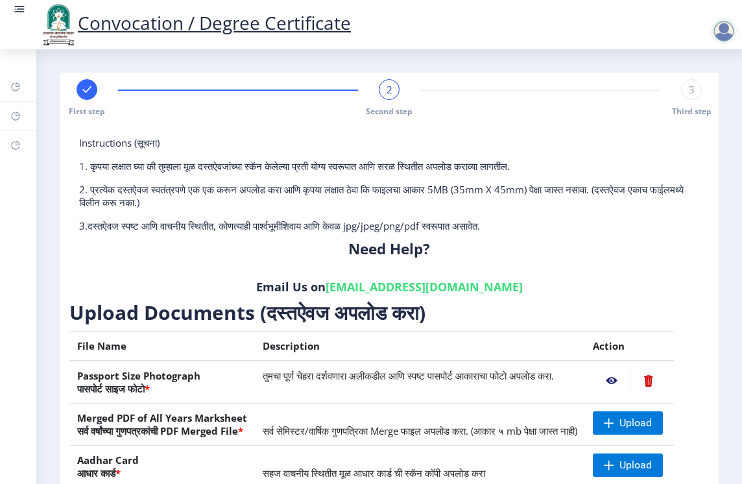
select select "Regular"
select select
select select "2013"
select select "March"
select select "SECOND CLASS"
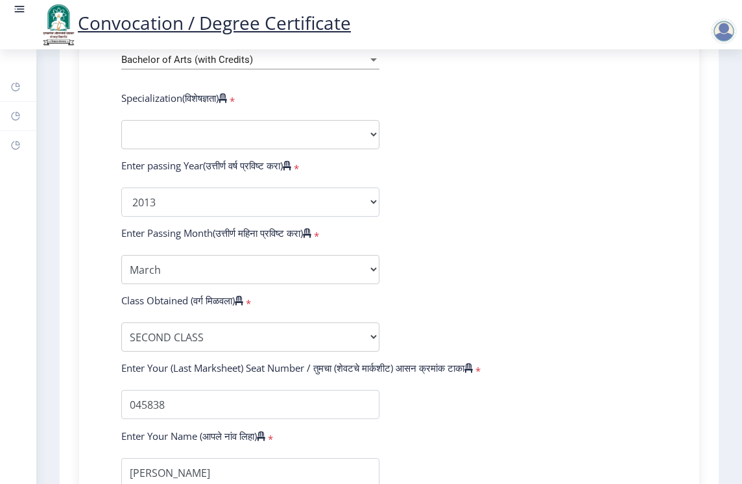
scroll to position [835, 0]
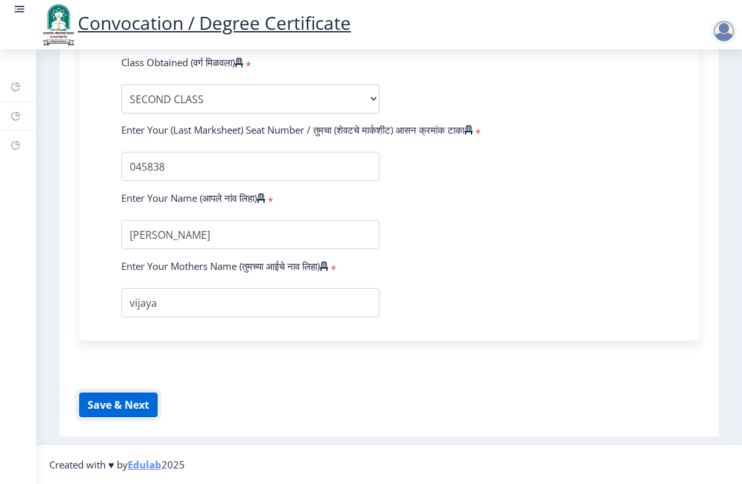
click at [126, 402] on button "Save & Next" at bounding box center [118, 405] width 79 height 25
click at [119, 409] on button "Save & Next" at bounding box center [118, 405] width 79 height 25
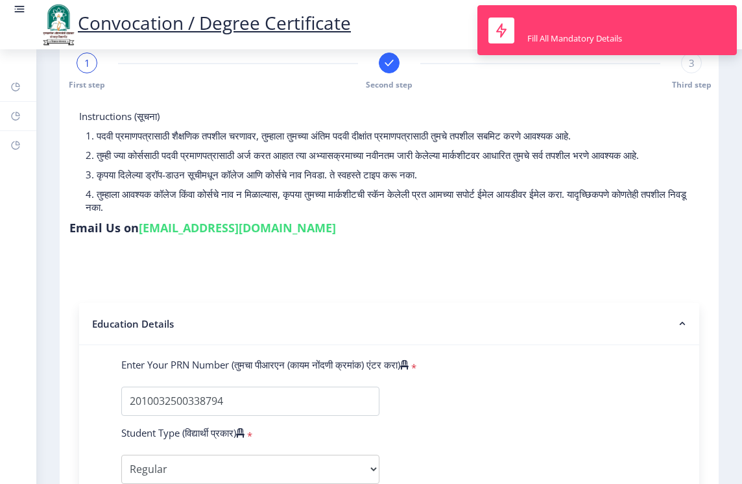
scroll to position [0, 0]
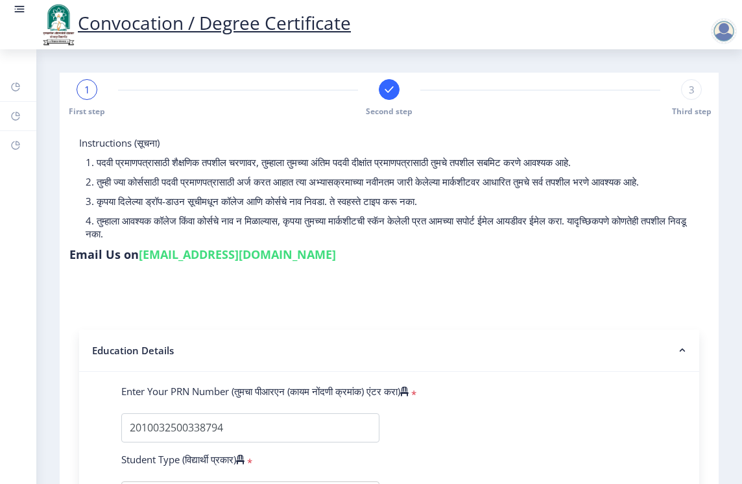
click at [385, 94] on rect at bounding box center [389, 89] width 13 height 13
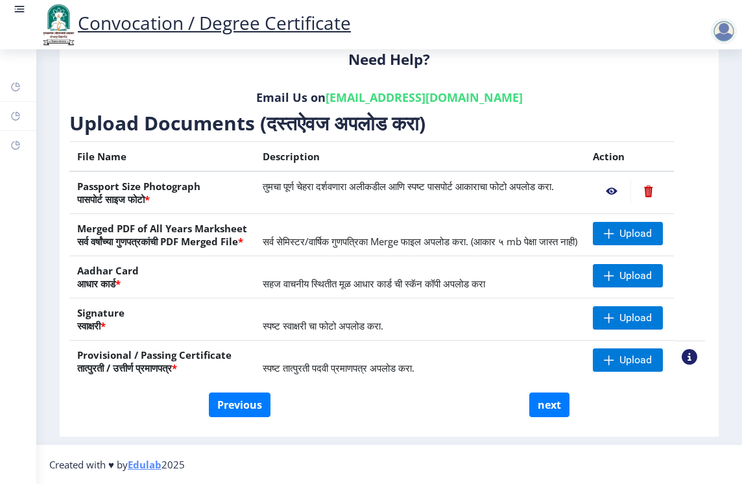
scroll to position [215, 0]
click at [615, 321] on span at bounding box center [609, 318] width 10 height 10
click at [614, 312] on span "Upload" at bounding box center [628, 317] width 70 height 23
click at [620, 319] on span "Upload" at bounding box center [636, 318] width 32 height 13
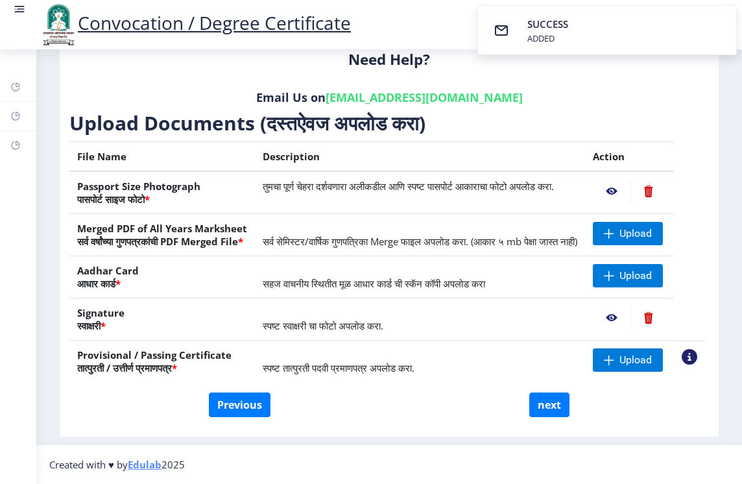
click at [611, 317] on nb-action at bounding box center [612, 317] width 38 height 23
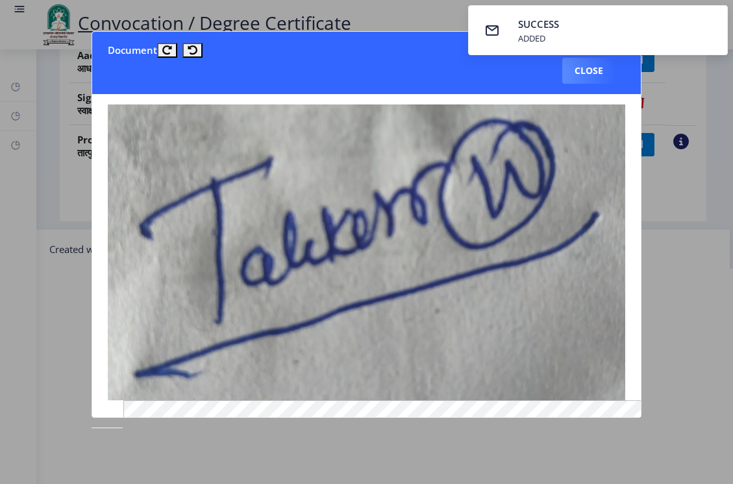
click at [691, 106] on div at bounding box center [366, 242] width 733 height 484
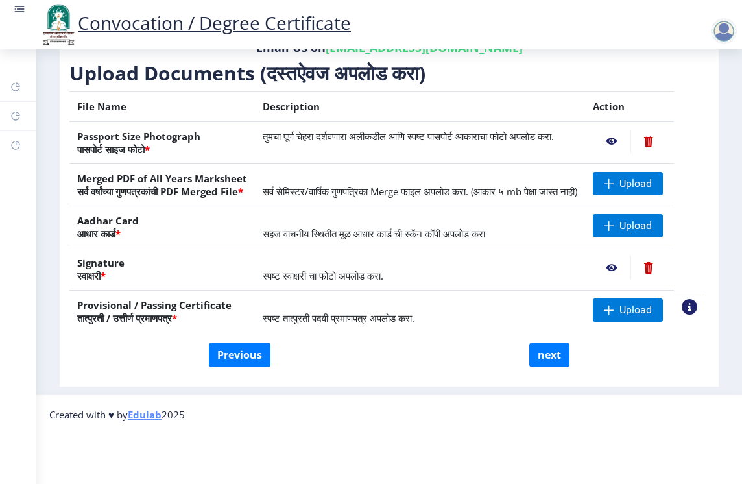
scroll to position [151, 0]
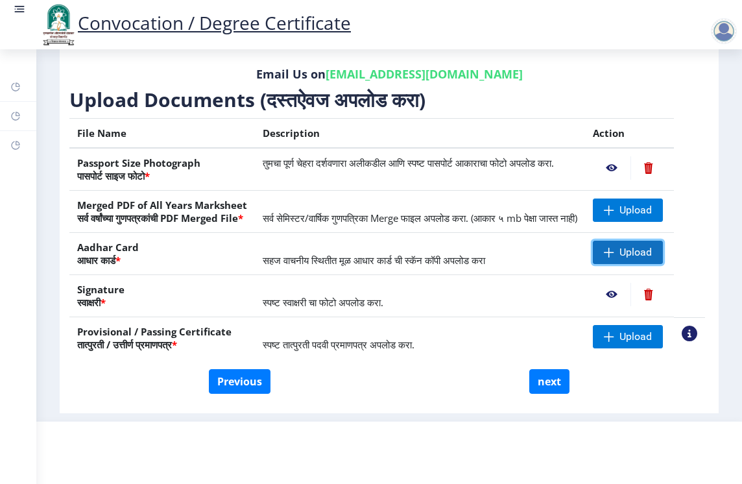
click at [616, 253] on span "Upload" at bounding box center [628, 252] width 70 height 23
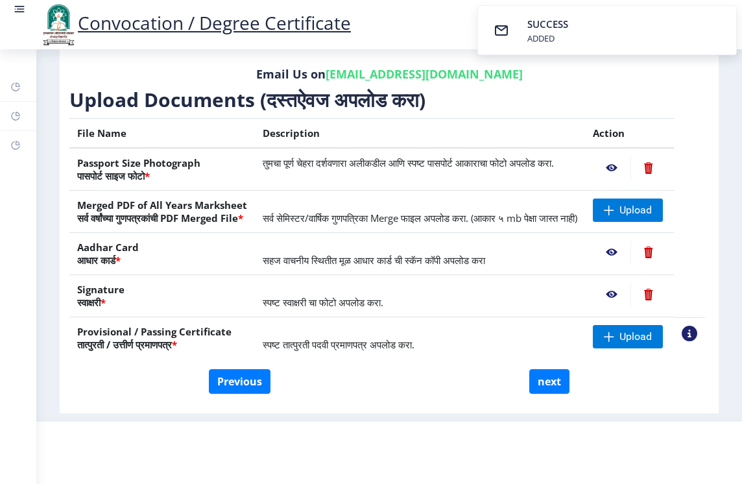
click at [612, 254] on nb-action at bounding box center [612, 252] width 38 height 23
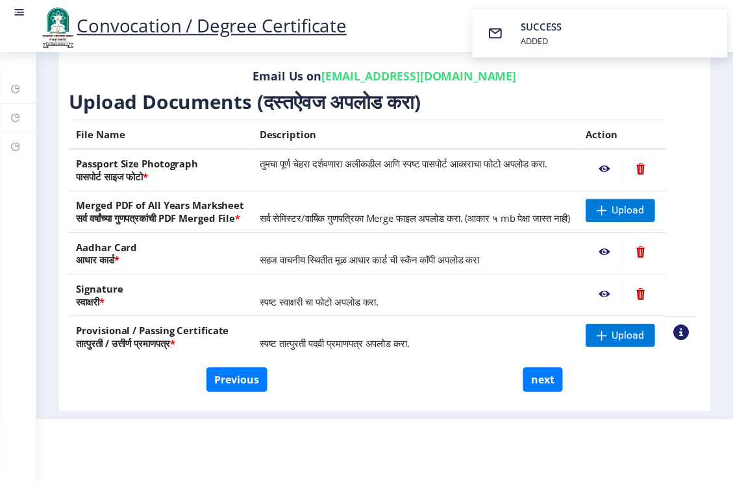
scroll to position [0, 0]
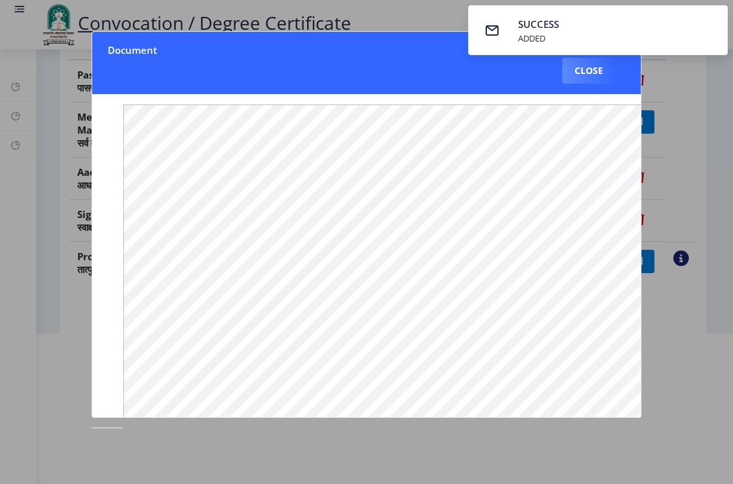
click at [673, 92] on div at bounding box center [366, 242] width 733 height 484
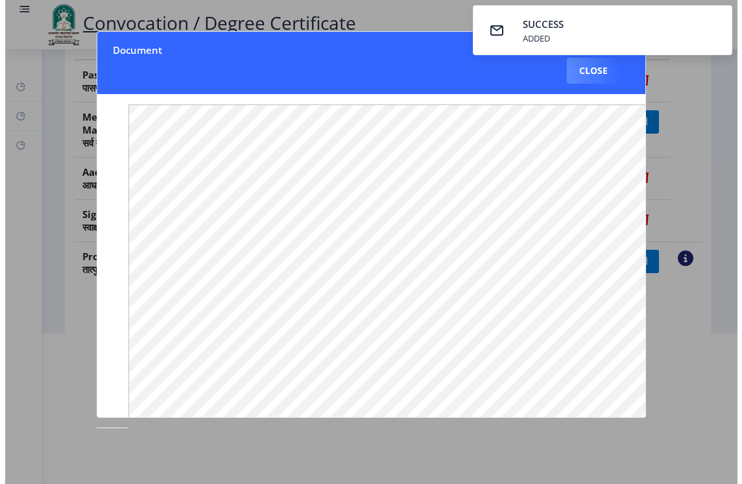
scroll to position [88, 0]
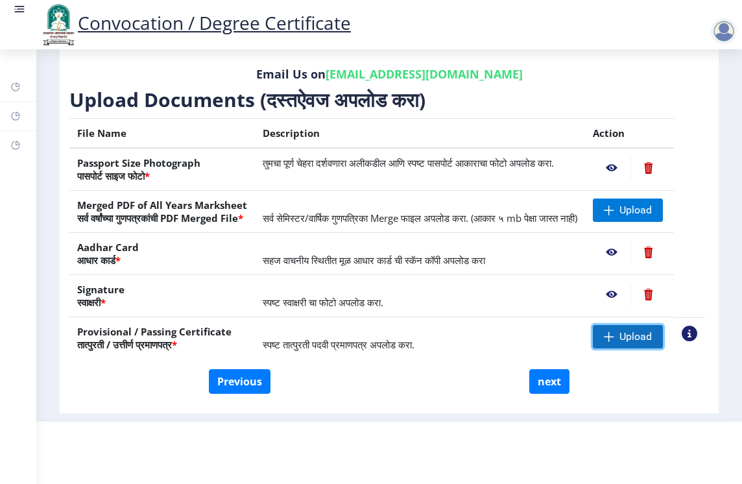
click at [618, 337] on span "Upload" at bounding box center [628, 336] width 70 height 23
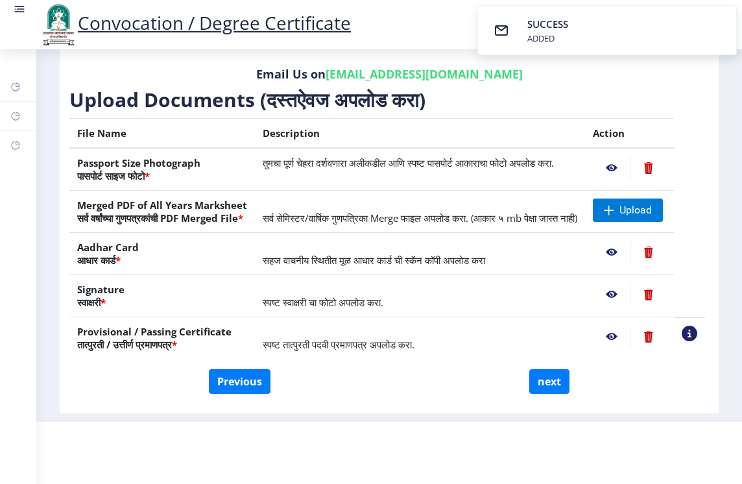
click at [613, 335] on nb-action at bounding box center [612, 336] width 38 height 23
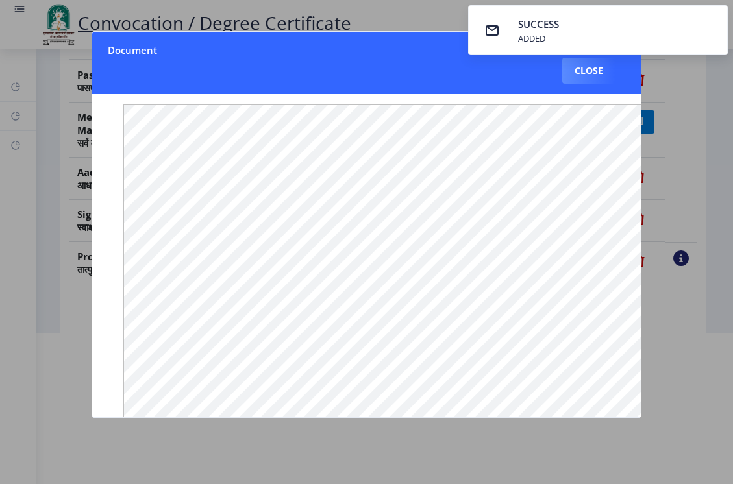
scroll to position [157, 0]
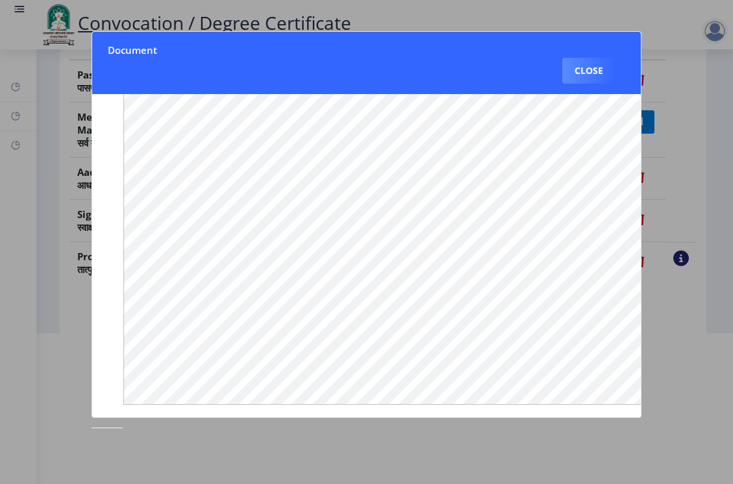
click at [689, 89] on div at bounding box center [366, 242] width 733 height 484
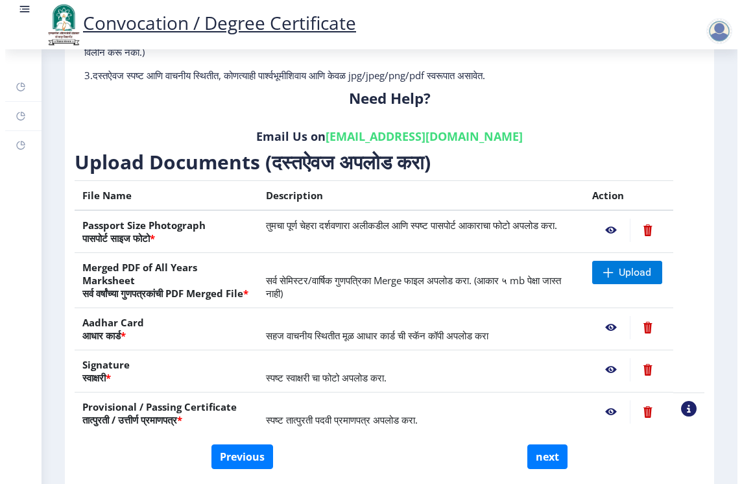
scroll to position [88, 0]
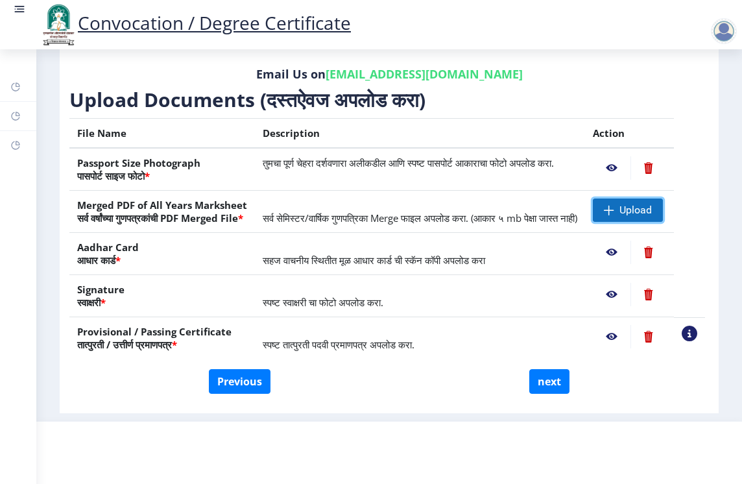
click at [613, 205] on span at bounding box center [609, 210] width 10 height 10
click at [612, 199] on nb-action at bounding box center [612, 210] width 38 height 23
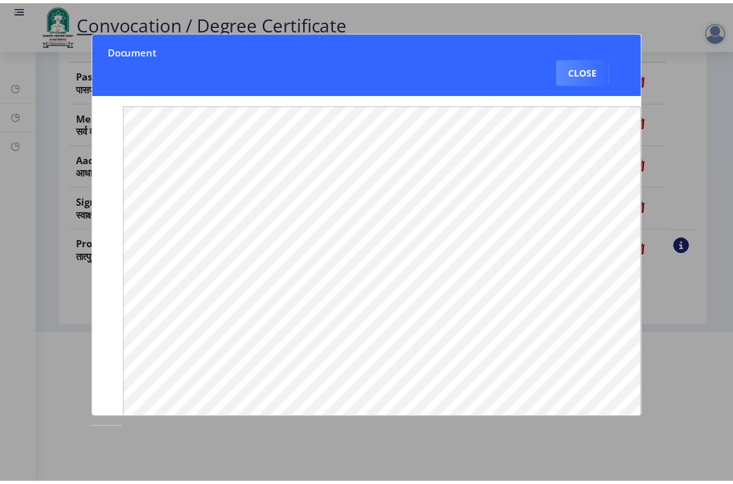
scroll to position [0, 0]
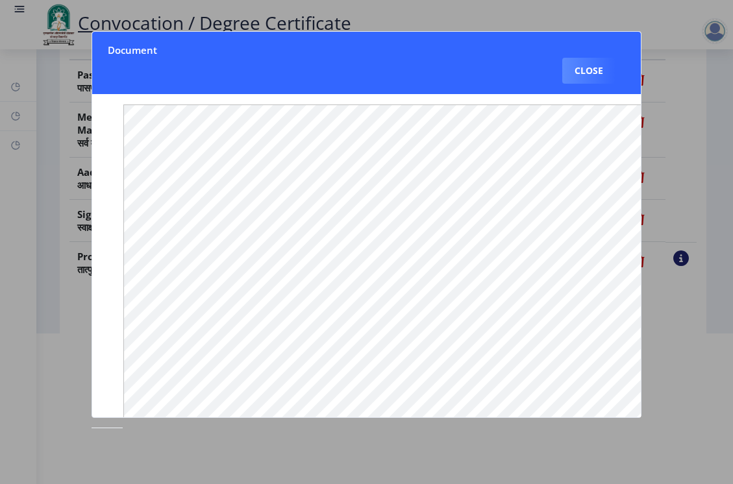
click at [694, 124] on div at bounding box center [366, 242] width 733 height 484
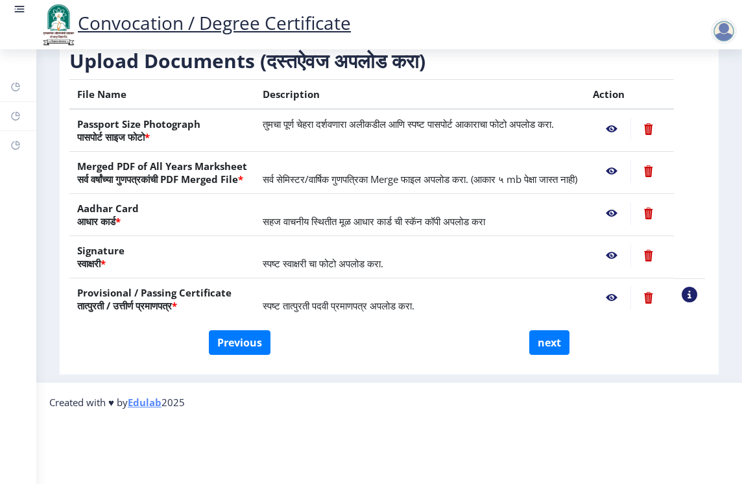
scroll to position [215, 0]
click at [543, 330] on button "next" at bounding box center [550, 342] width 40 height 25
select select
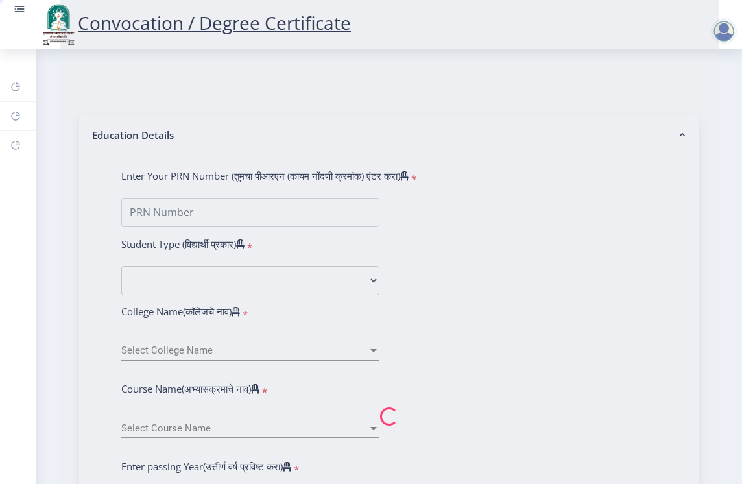
scroll to position [0, 0]
type input "[PERSON_NAME]"
type input "vijaya"
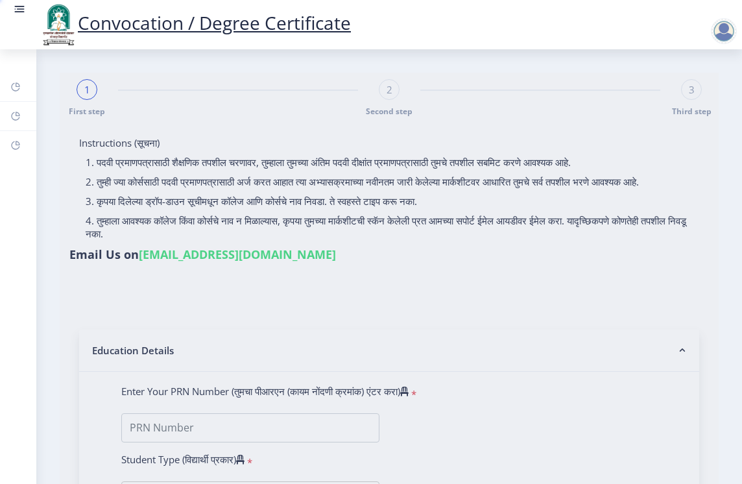
select select
type input "[PERSON_NAME]"
type input "vijaya"
select select
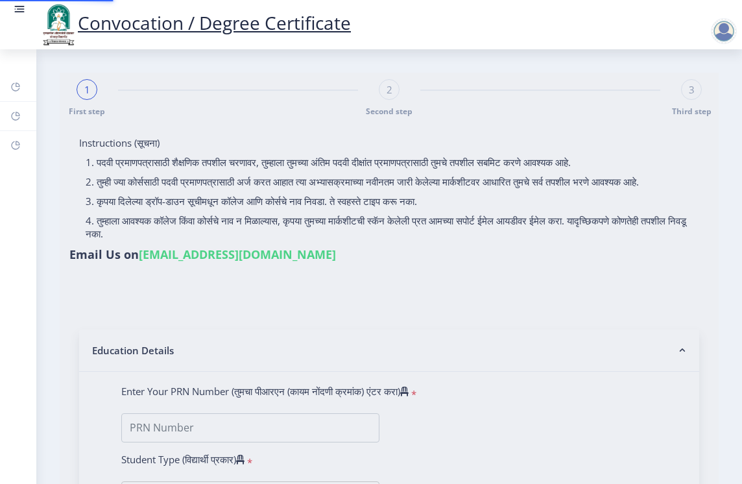
select select
type input "2010032500338794"
select select "Regular"
select select "2013"
select select "March"
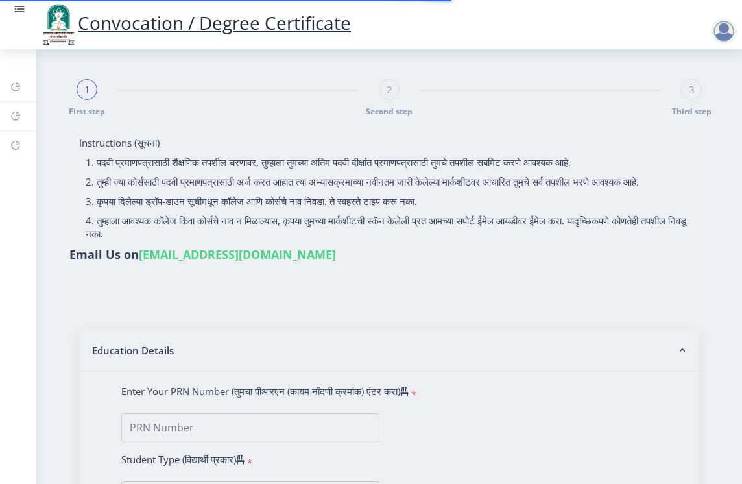
select select "SECOND CLASS"
type input "045838"
select select
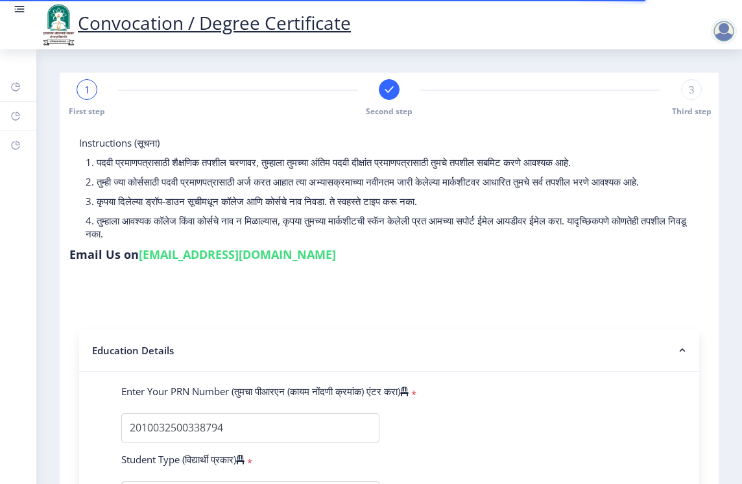
select select
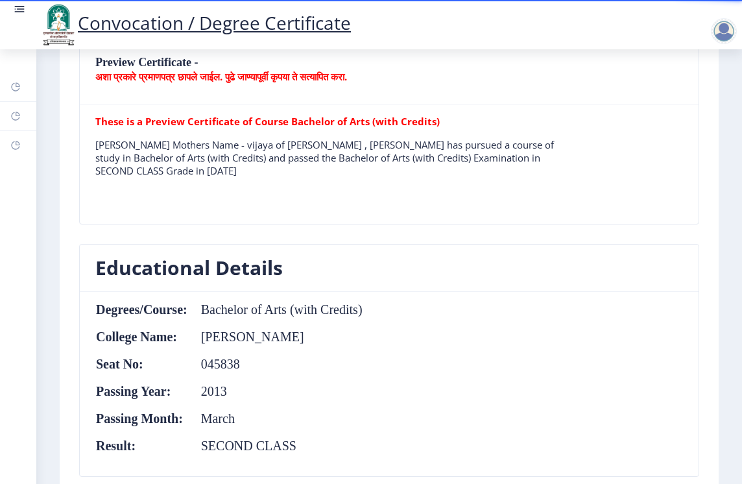
scroll to position [1056, 0]
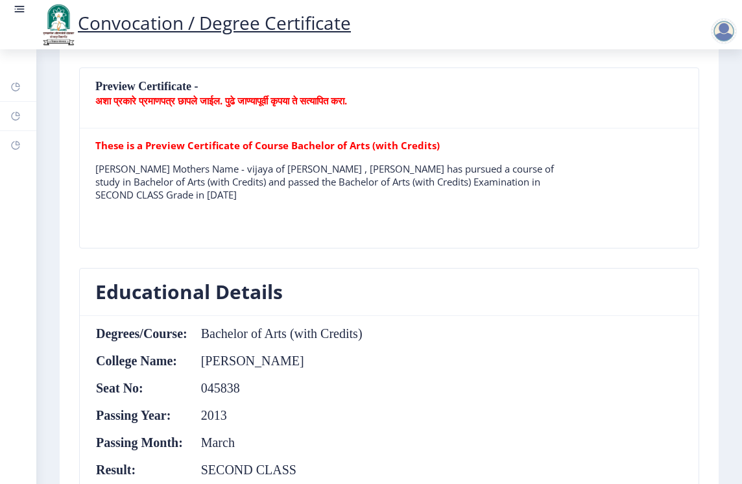
click at [307, 95] on b "अशा प्रकारे प्रमाणपत्र छापले जाईल. पुढे जाण्यापूर्वी कृपया ते सत्यापित करा." at bounding box center [221, 100] width 252 height 13
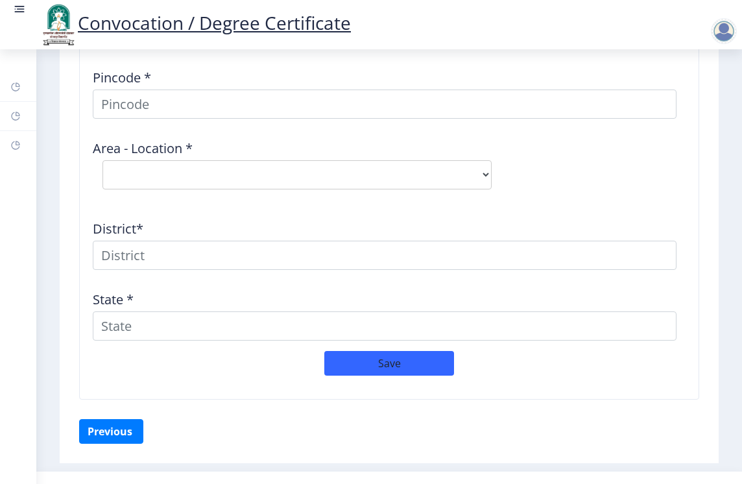
scroll to position [1900, 0]
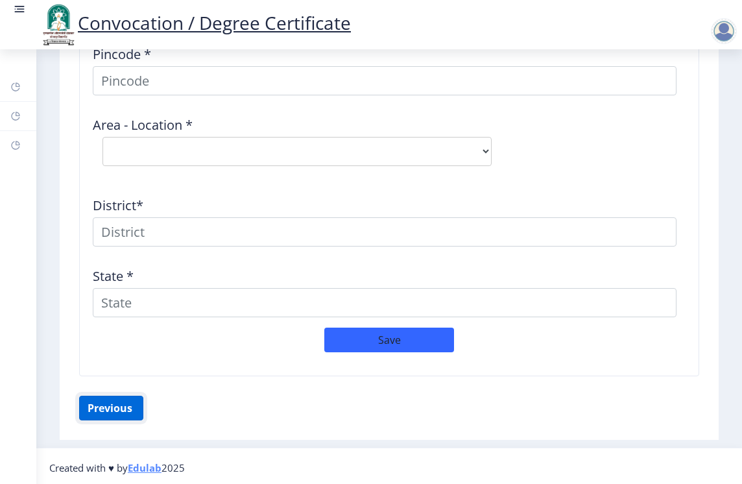
click at [100, 409] on button "Previous ‍" at bounding box center [111, 408] width 64 height 25
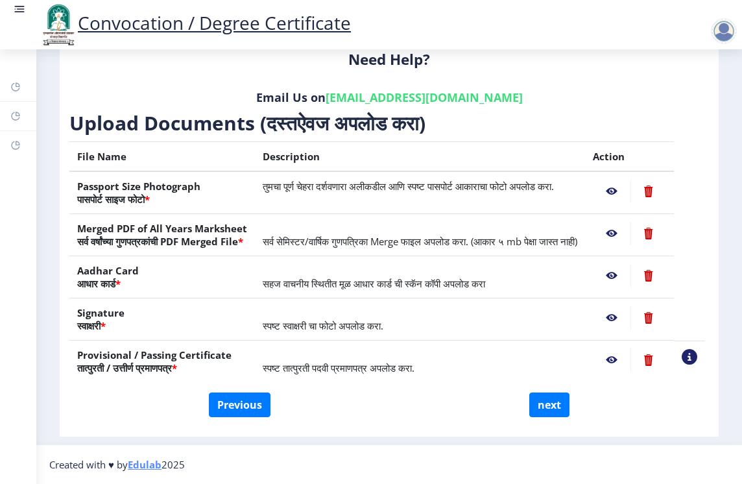
scroll to position [215, 0]
click at [242, 406] on button "Previous" at bounding box center [240, 405] width 62 height 25
select select "Regular"
select select
select select "2013"
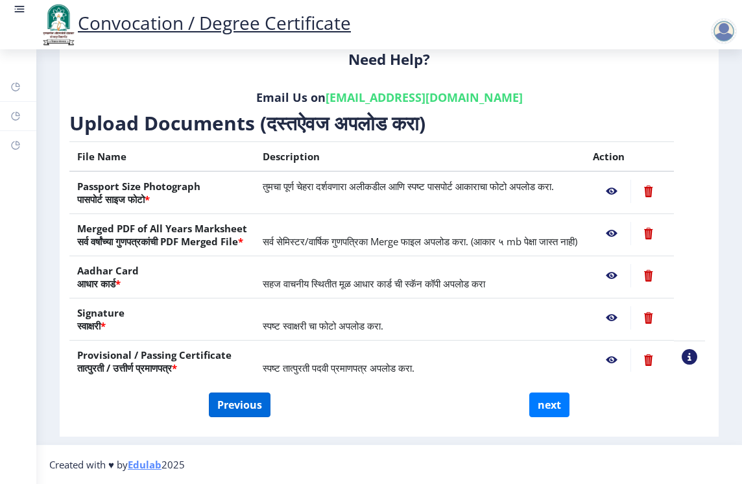
select select "March"
select select "SECOND CLASS"
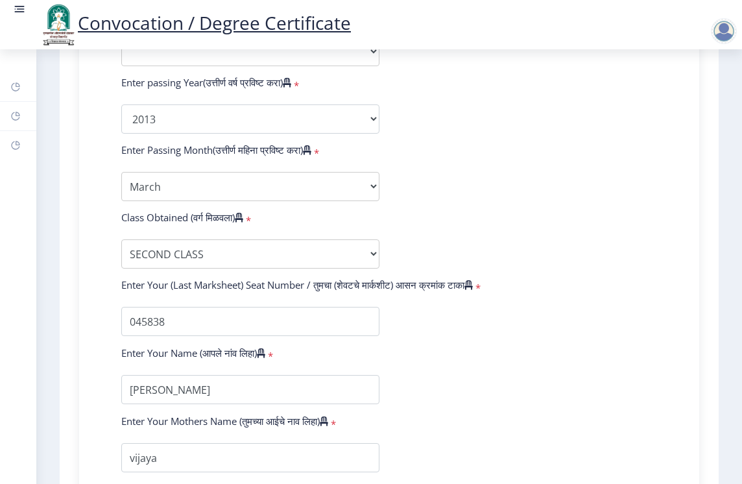
scroll to position [714, 0]
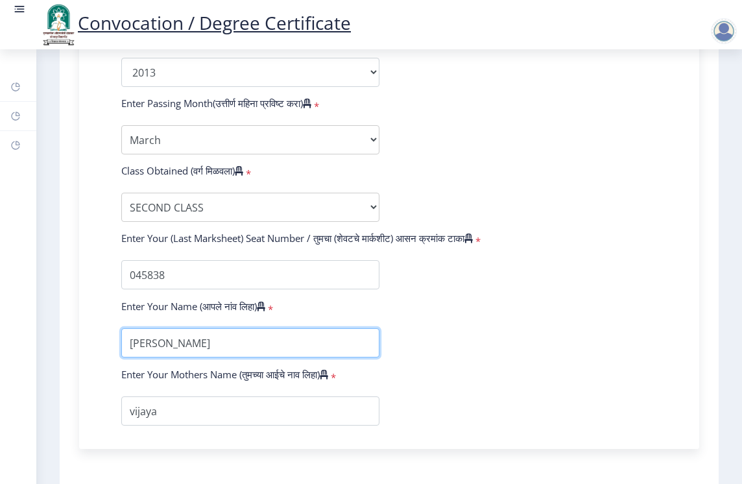
click at [237, 358] on input "textarea" at bounding box center [250, 342] width 258 height 29
type input "n"
type input "[PERSON_NAME]"
click at [419, 382] on form "Enter Your PRN Number (तुमचा पीआरएन (कायम नोंदणी क्रमांक) एंटर करा) * Student T…" at bounding box center [390, 48] width 556 height 755
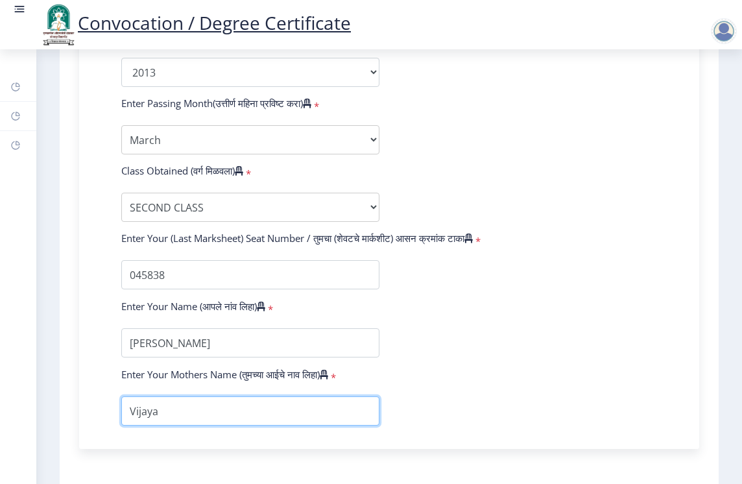
type input "Vijaya"
click at [214, 450] on div "Enter Your PRN Number (तुमचा पीआरएन (कायम नोंदणी क्रमांक) एंटर करा) * Student T…" at bounding box center [389, 54] width 620 height 792
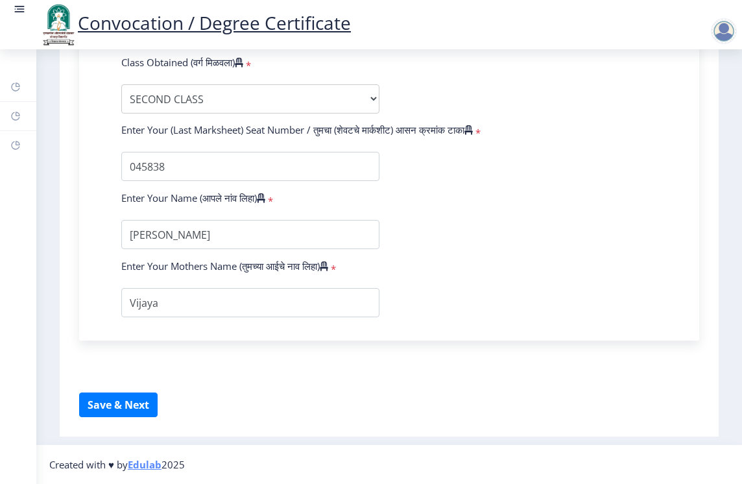
scroll to position [835, 0]
click at [137, 409] on button "Save & Next" at bounding box center [118, 405] width 79 height 25
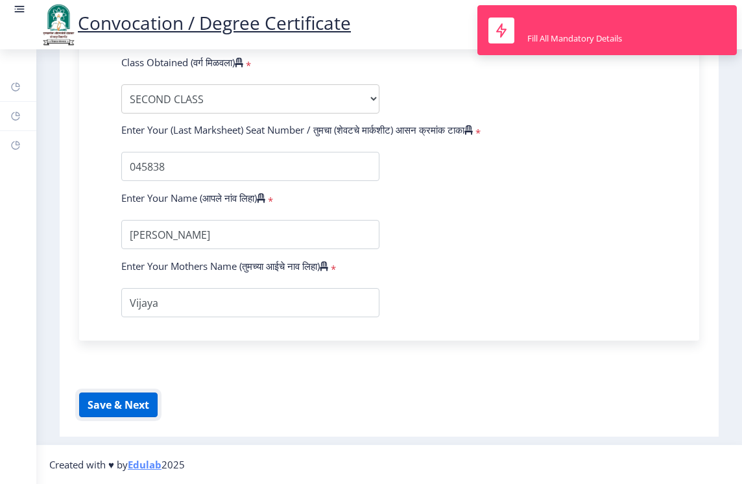
click at [137, 409] on button "Save & Next" at bounding box center [118, 405] width 79 height 25
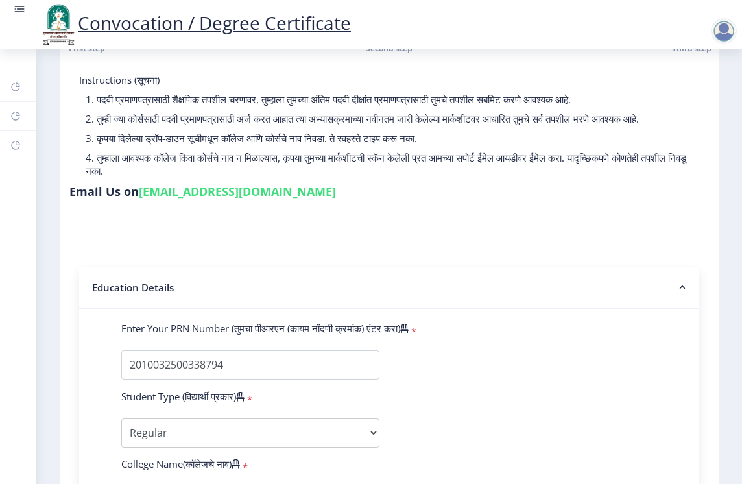
scroll to position [0, 0]
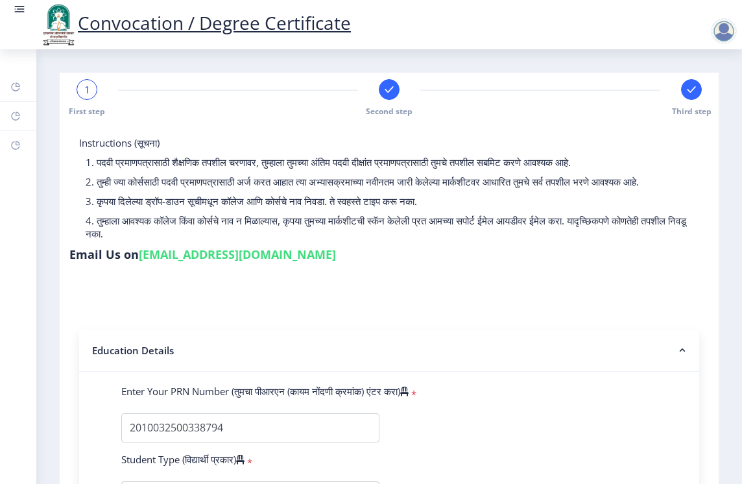
click at [389, 98] on div at bounding box center [389, 89] width 21 height 21
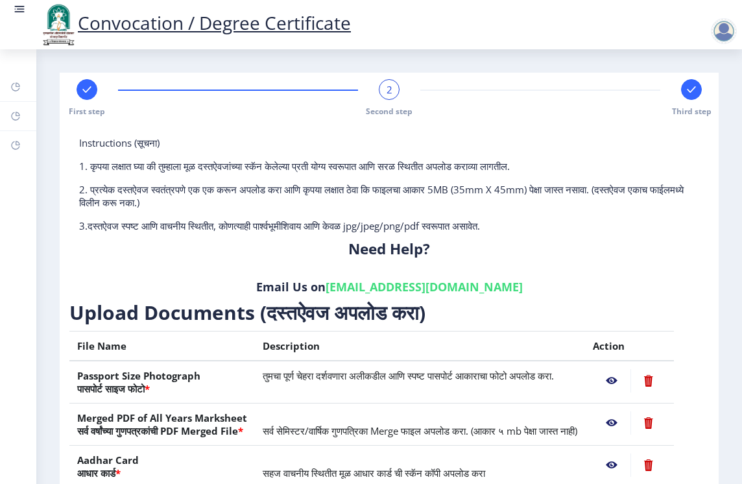
click at [689, 93] on rect at bounding box center [691, 89] width 13 height 13
select select
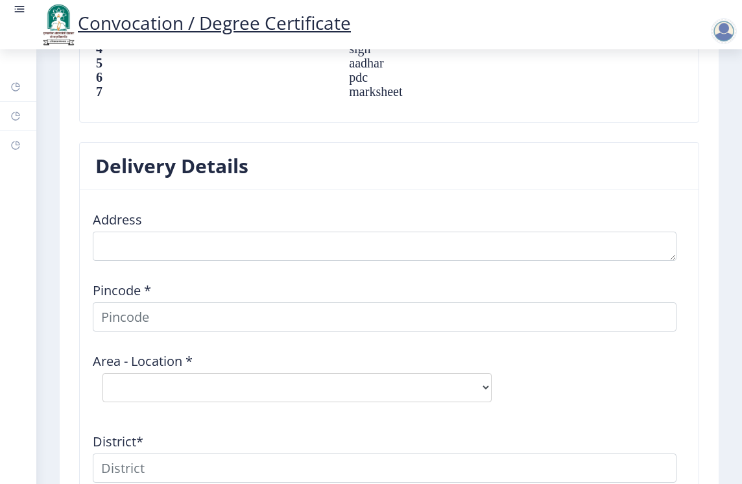
scroll to position [1687, 0]
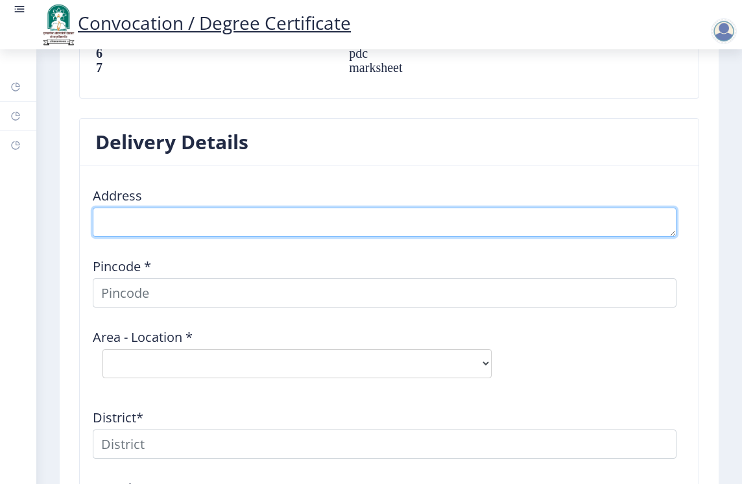
click at [144, 219] on textarea at bounding box center [385, 222] width 584 height 29
type textarea "At delwadi post kumbhargaon"
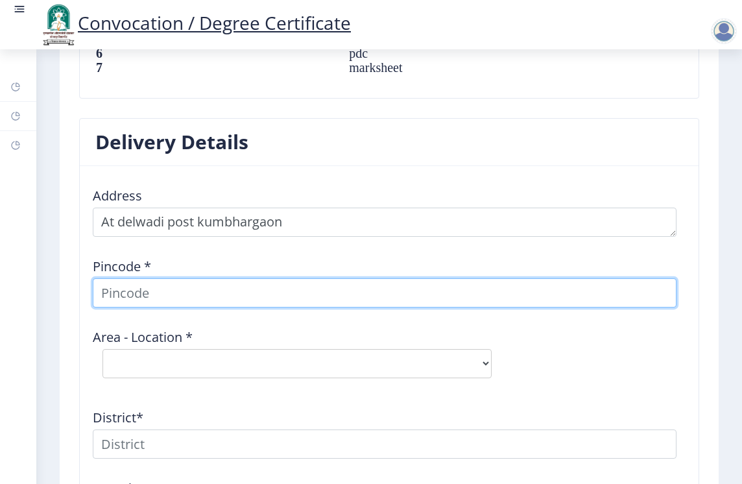
type input "NITIN"
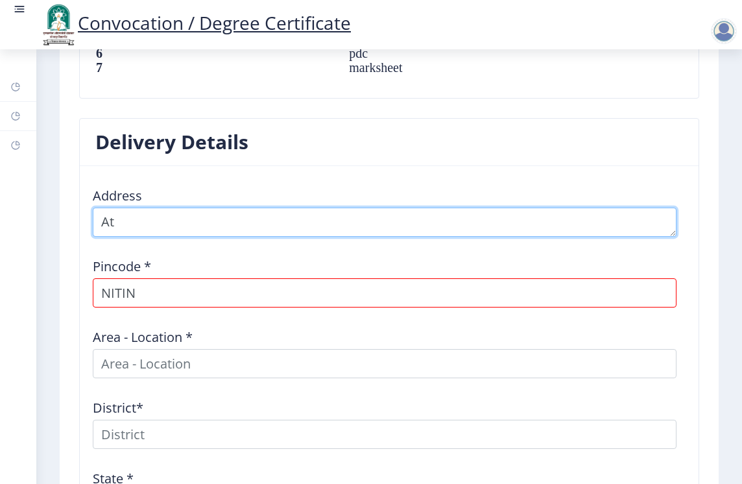
type textarea "A"
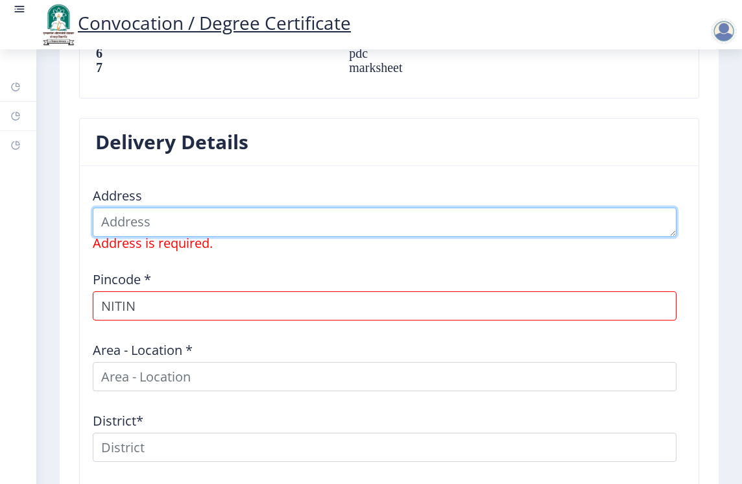
click at [201, 215] on textarea at bounding box center [385, 222] width 584 height 29
type textarea "At delwadi post kumbhargaon"
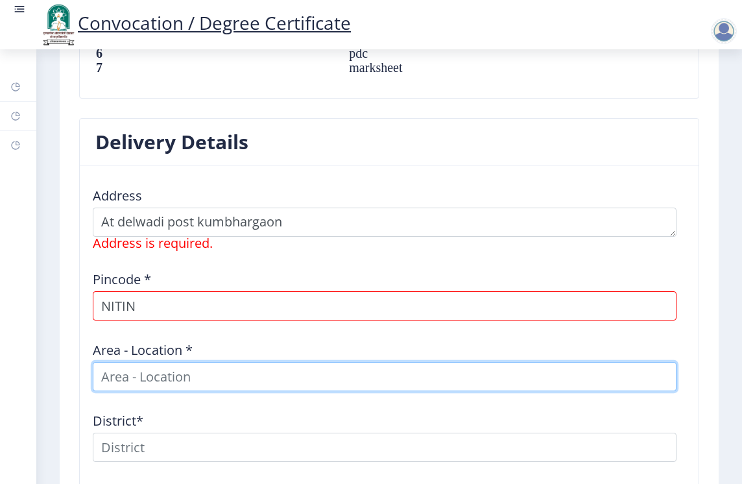
type input "NITIN"
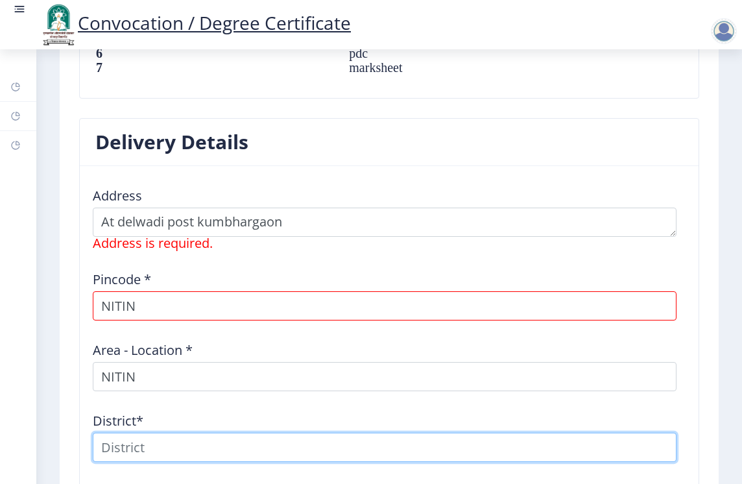
type input "NITIN"
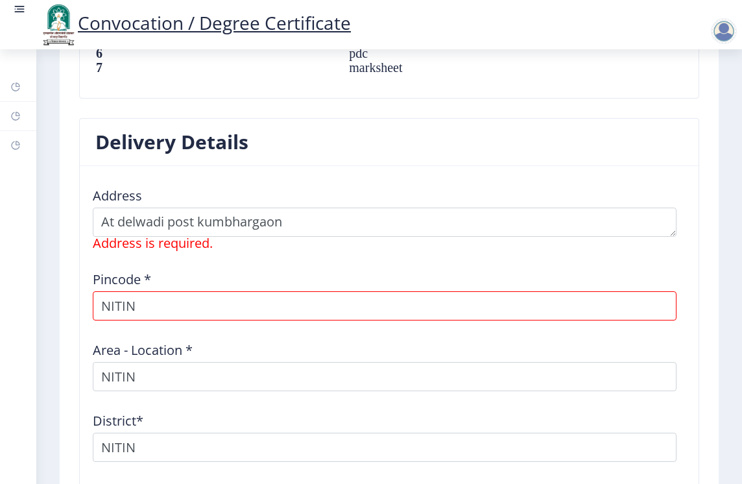
type input "[GEOGRAPHIC_DATA]"
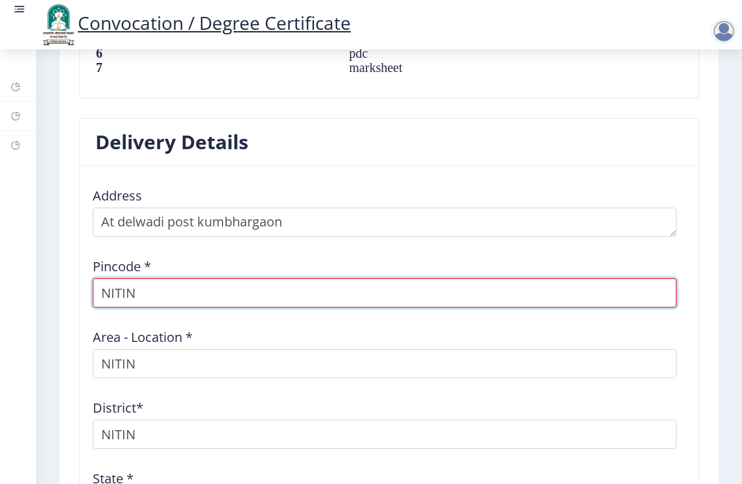
click at [175, 290] on input "NITIN" at bounding box center [385, 292] width 584 height 29
type input "N"
type input "413203"
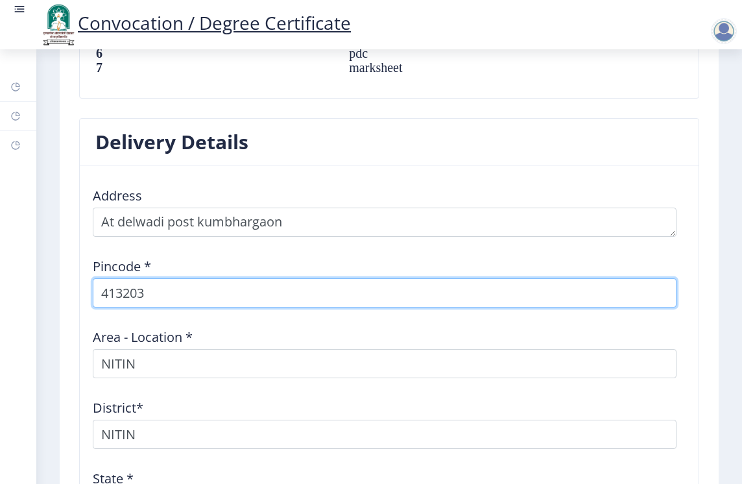
select select
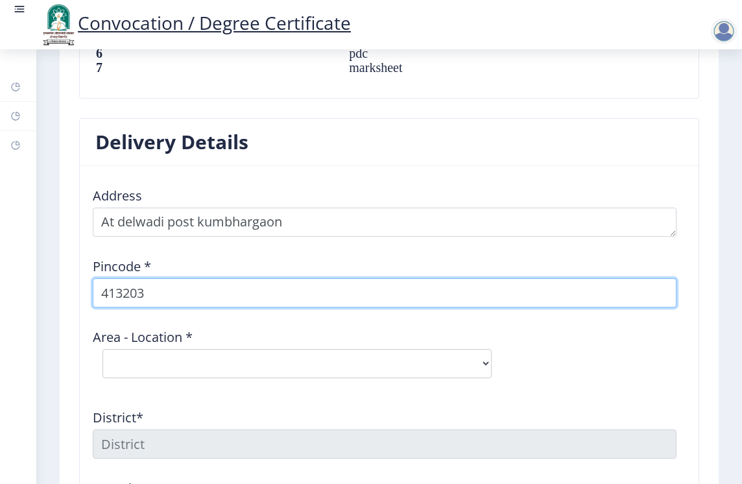
type input "413203"
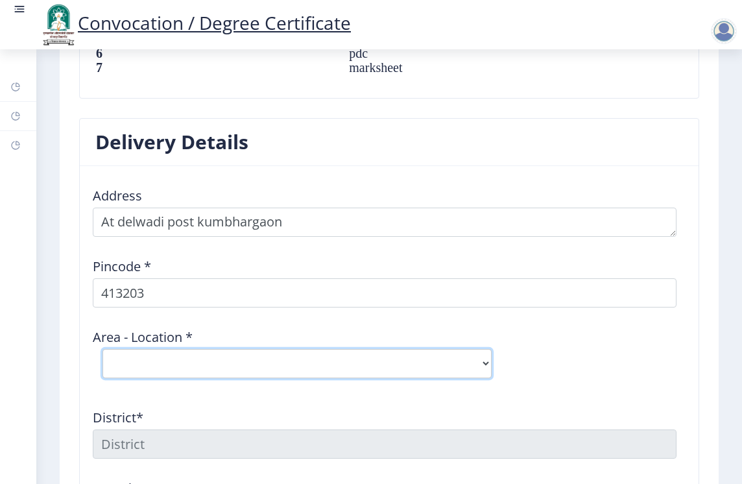
click at [178, 363] on select "Select Area Location [GEOGRAPHIC_DATA] [PERSON_NAME] B.O Borgaon (Kml) B.O Devl…" at bounding box center [297, 363] width 389 height 29
select select "13: Object"
click at [103, 349] on select "Select Area Location [GEOGRAPHIC_DATA] [PERSON_NAME] B.O Borgaon (Kml) B.O Devl…" at bounding box center [297, 363] width 389 height 29
type input "SOLAPUR"
type input "[GEOGRAPHIC_DATA]"
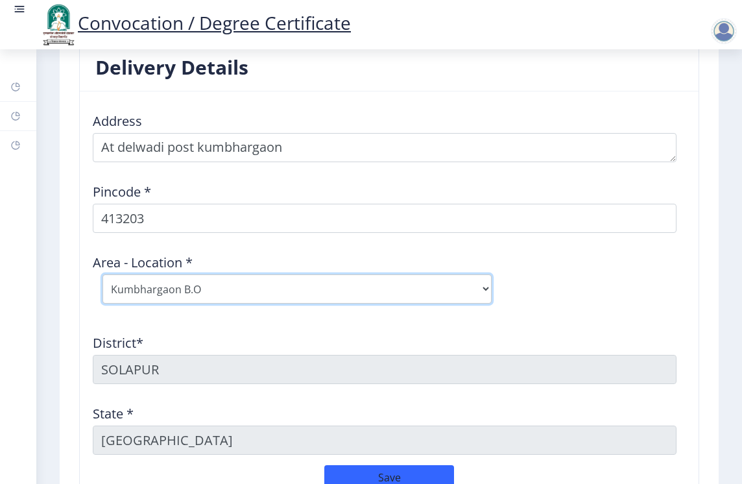
scroll to position [1752, 0]
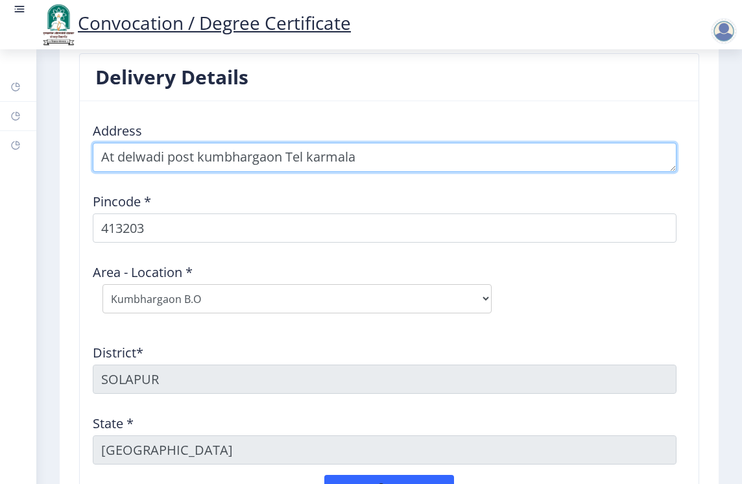
type textarea "At delwadi post kumbhargaon Tel karmala"
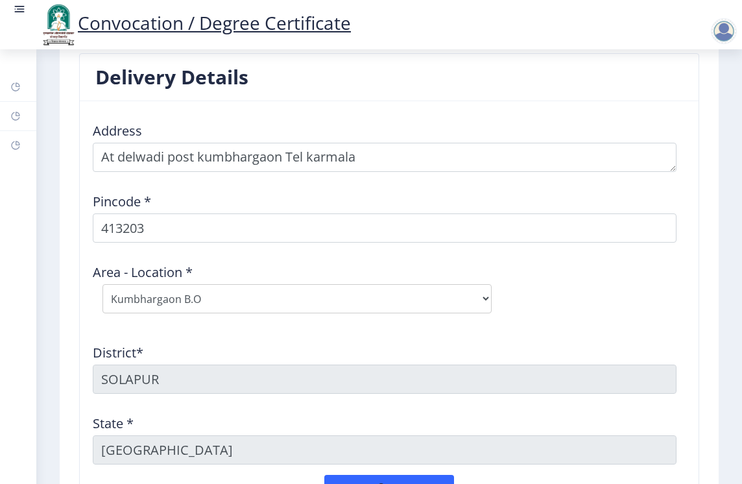
click at [271, 338] on div "District* [GEOGRAPHIC_DATA]" at bounding box center [389, 364] width 607 height 60
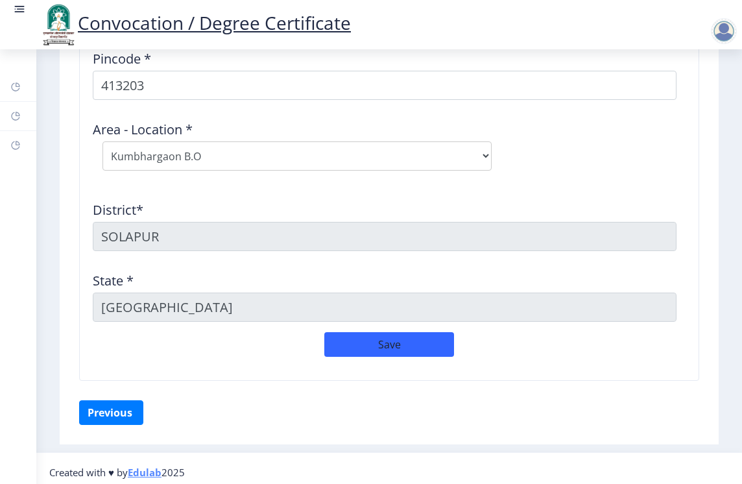
scroll to position [1900, 0]
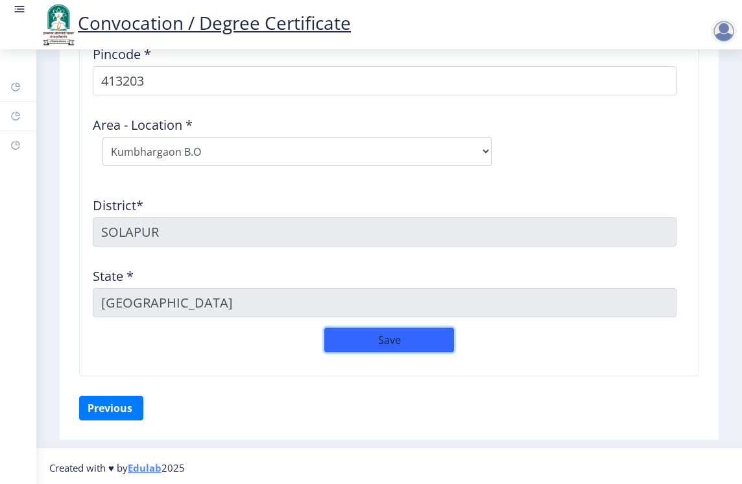
click at [350, 338] on button "Save" at bounding box center [389, 340] width 130 height 25
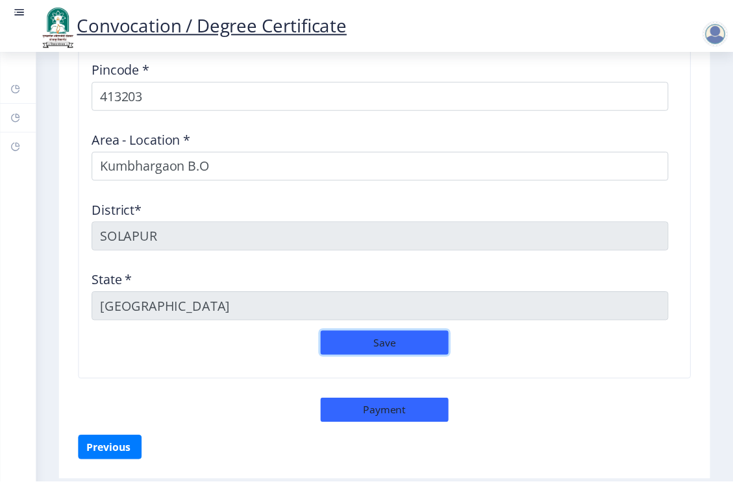
scroll to position [1927, 0]
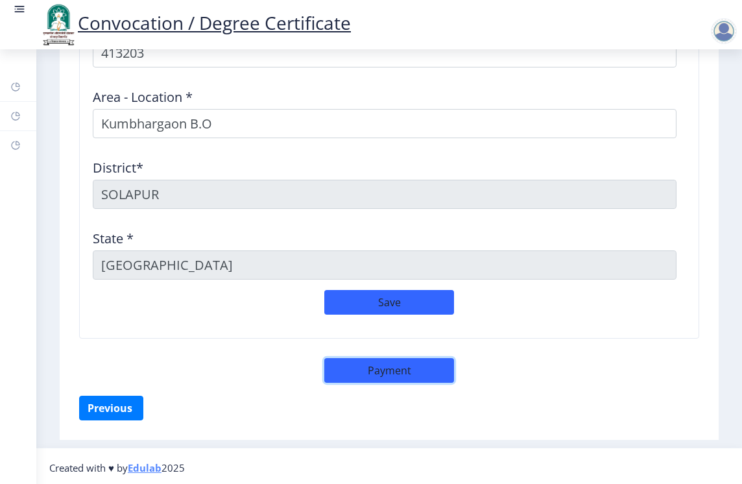
click at [360, 367] on button "Payment" at bounding box center [389, 370] width 130 height 25
select select "sealed"
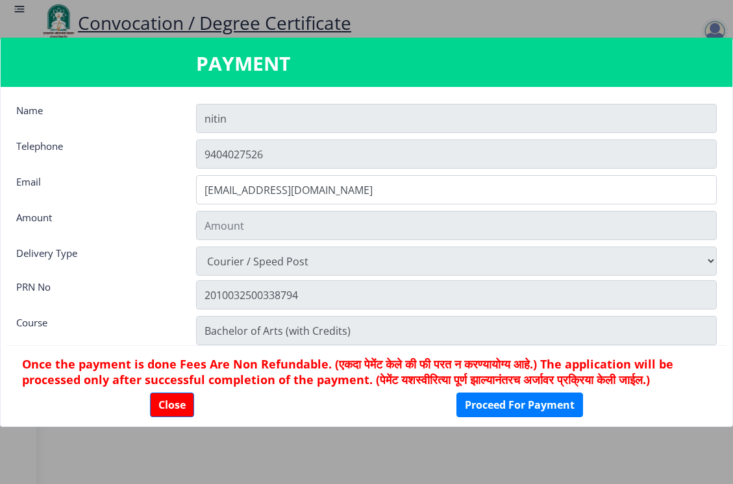
scroll to position [1916, 0]
type input "1885"
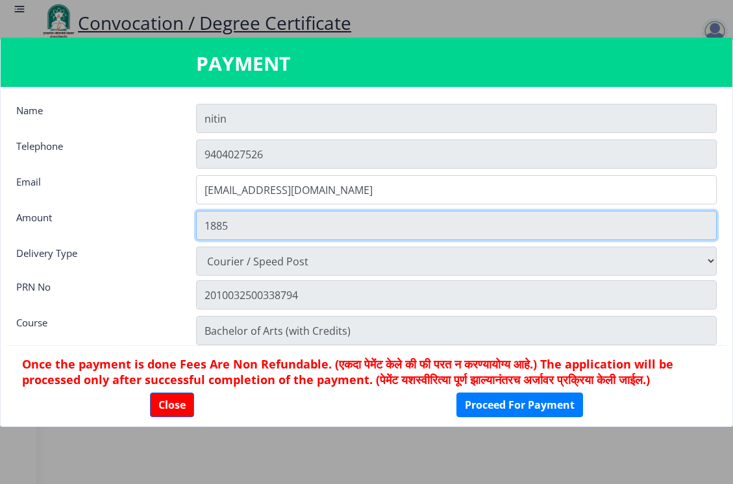
click at [251, 219] on input "1885" at bounding box center [456, 225] width 520 height 29
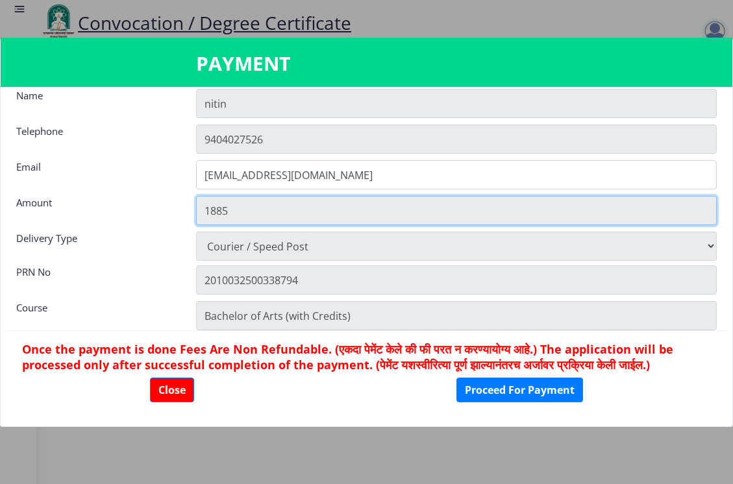
scroll to position [18, 0]
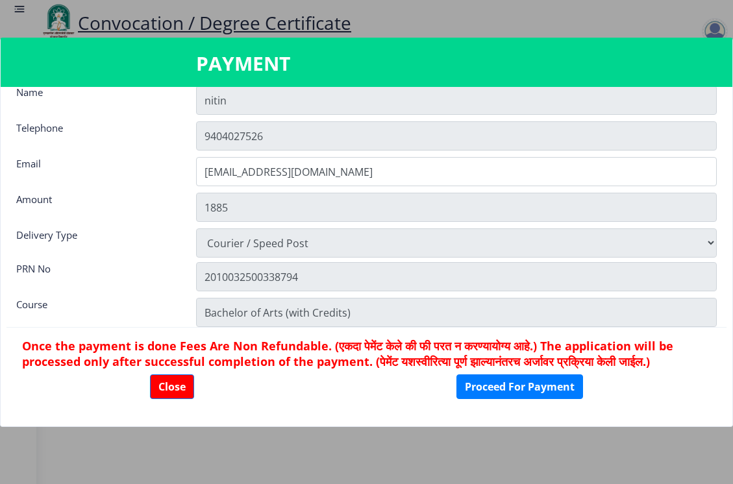
click at [423, 18] on div at bounding box center [366, 242] width 733 height 484
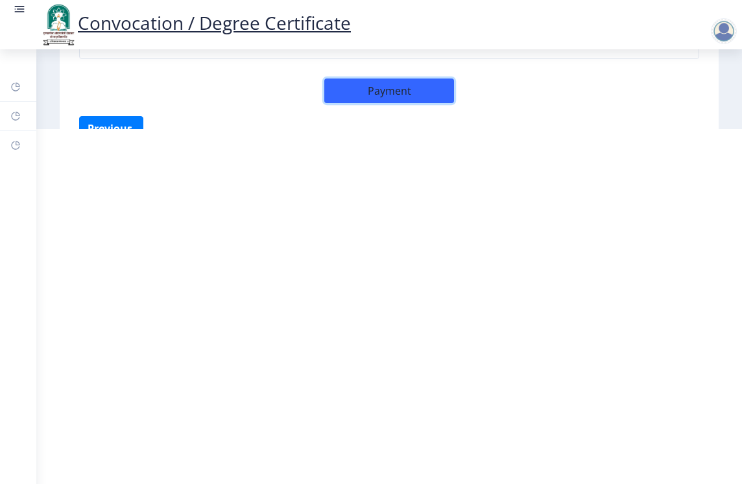
scroll to position [1863, 0]
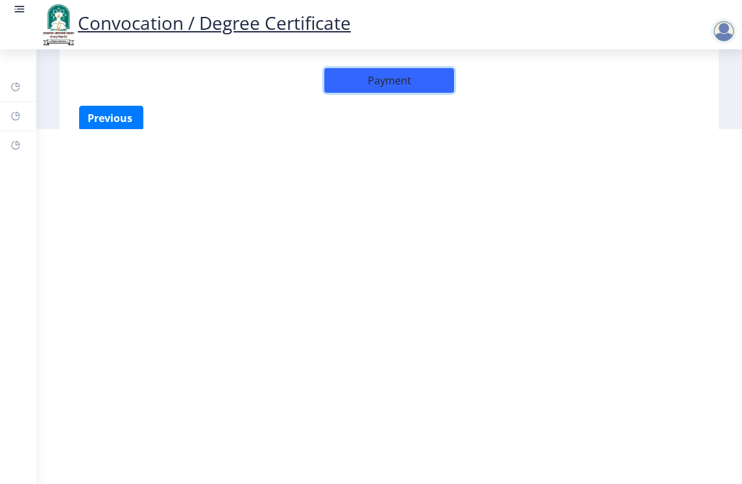
click at [333, 84] on button "Payment" at bounding box center [389, 80] width 130 height 25
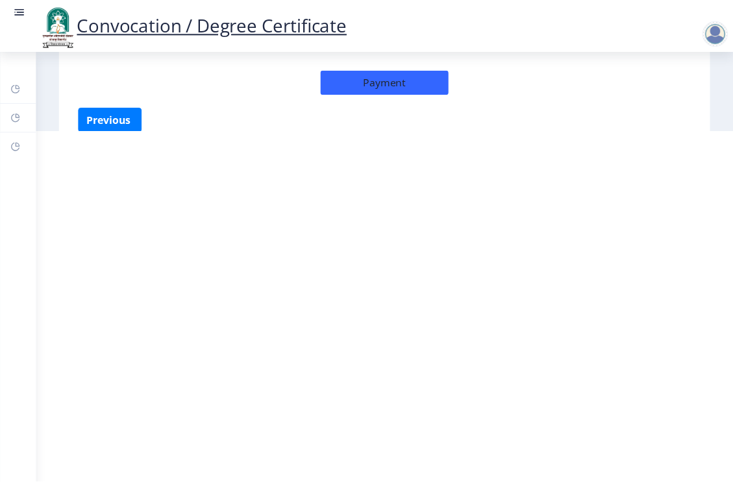
scroll to position [1855, 0]
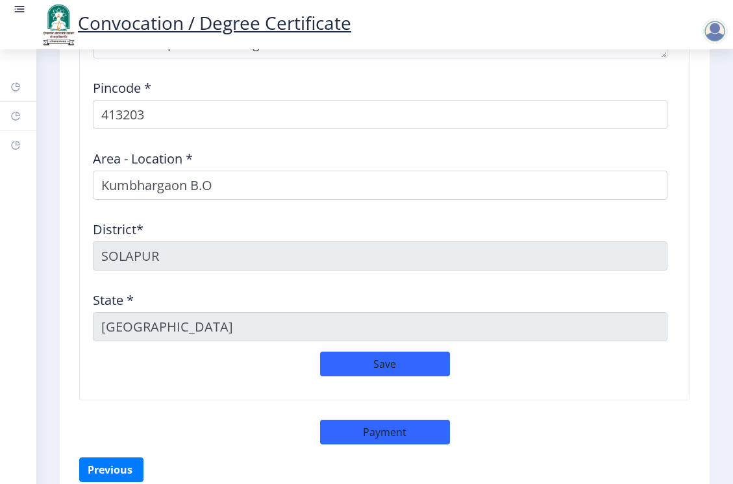
select select "sealed"
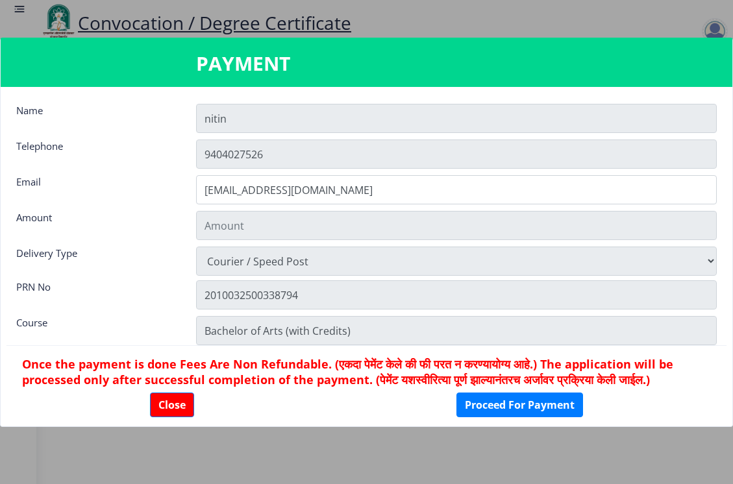
type input "1885"
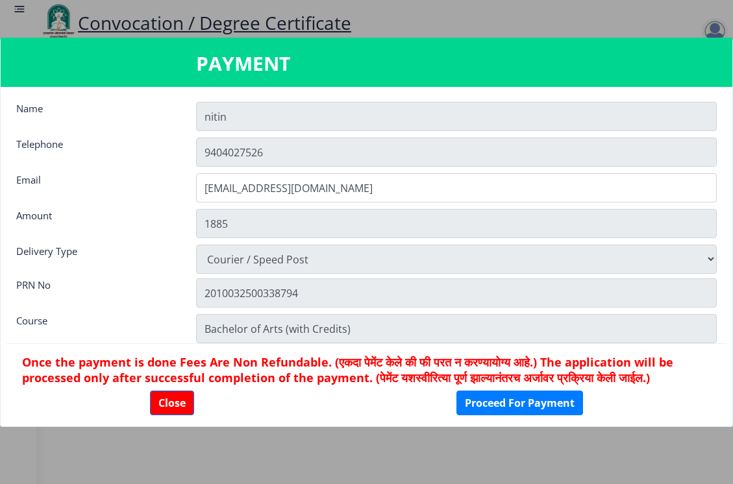
scroll to position [0, 0]
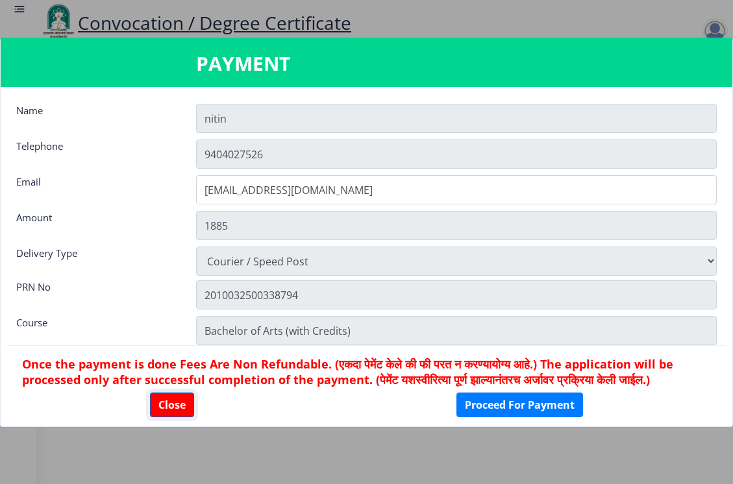
click at [162, 407] on button "Close" at bounding box center [172, 405] width 44 height 25
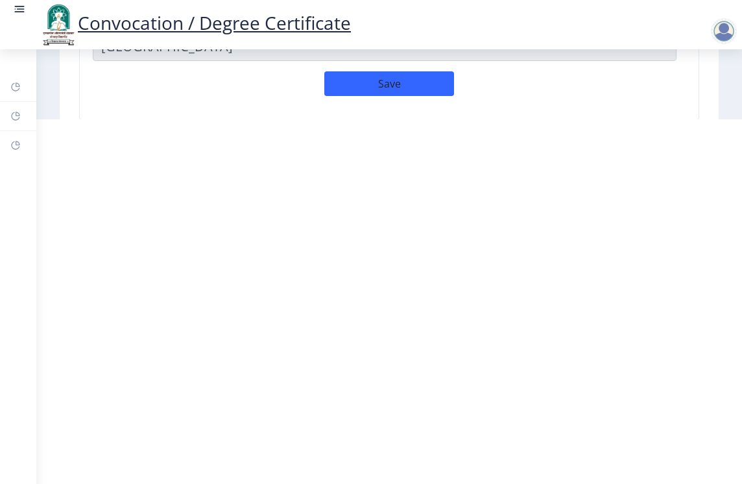
scroll to position [1863, 0]
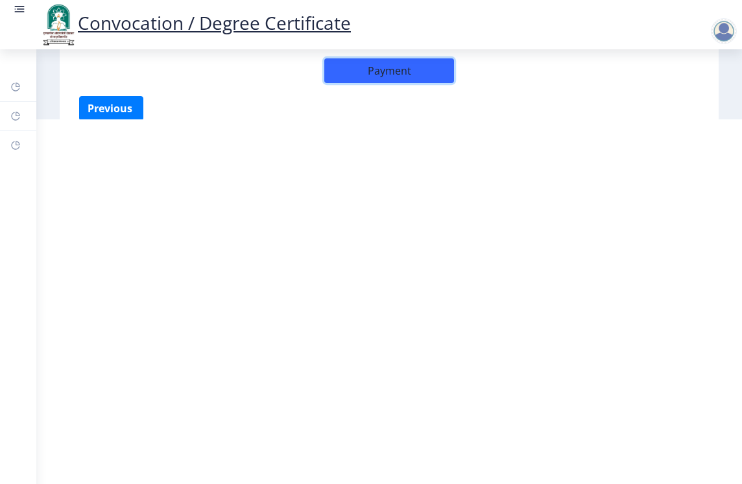
click at [435, 75] on button "Payment" at bounding box center [389, 70] width 130 height 25
select select "sealed"
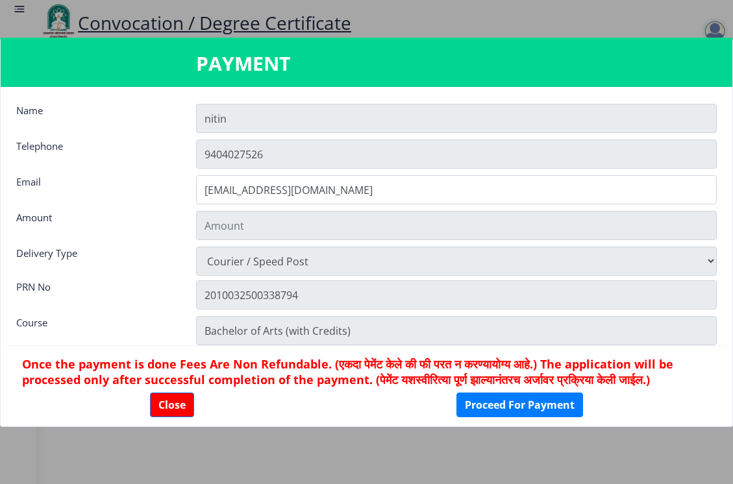
scroll to position [1855, 0]
type input "1885"
click at [482, 402] on button "Proceed For Payment" at bounding box center [519, 405] width 127 height 25
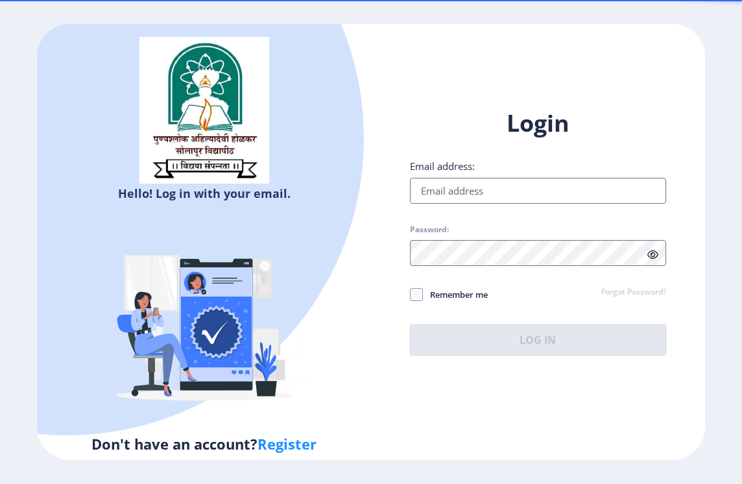
click at [459, 191] on input "Email address:" at bounding box center [538, 191] width 256 height 26
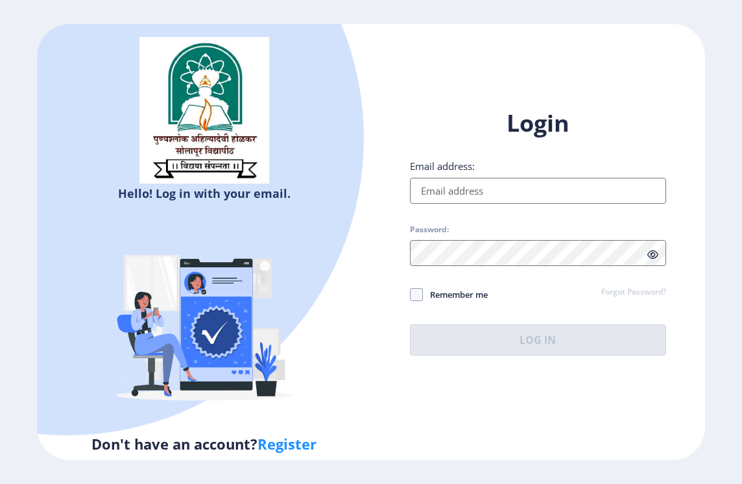
type input "[EMAIL_ADDRESS][DOMAIN_NAME]"
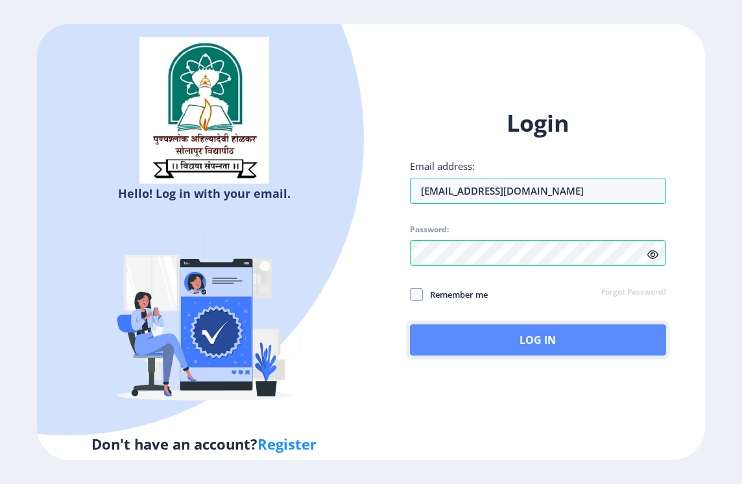
click at [513, 334] on button "Log In" at bounding box center [538, 339] width 256 height 31
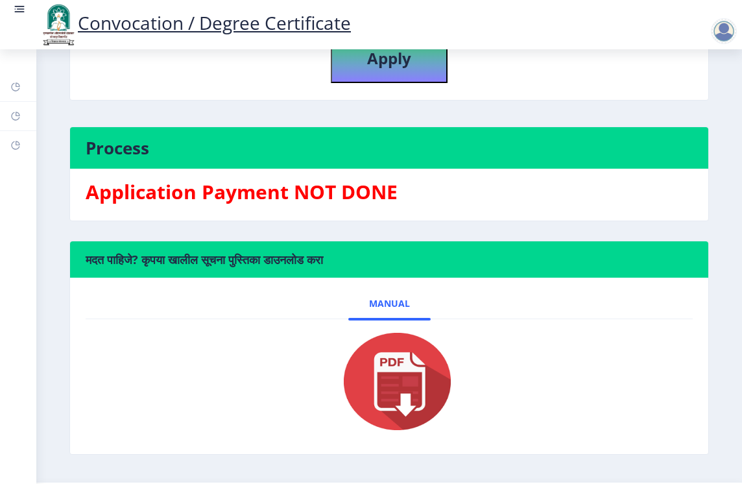
scroll to position [363, 0]
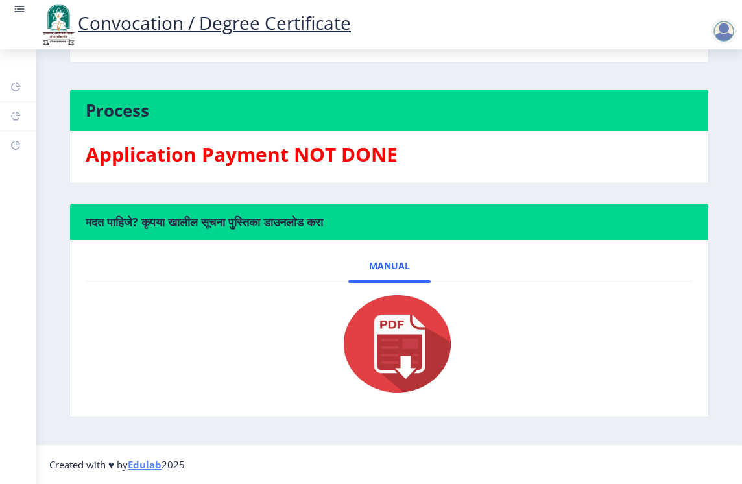
click at [378, 356] on img at bounding box center [389, 344] width 130 height 104
click at [396, 330] on img at bounding box center [389, 344] width 130 height 104
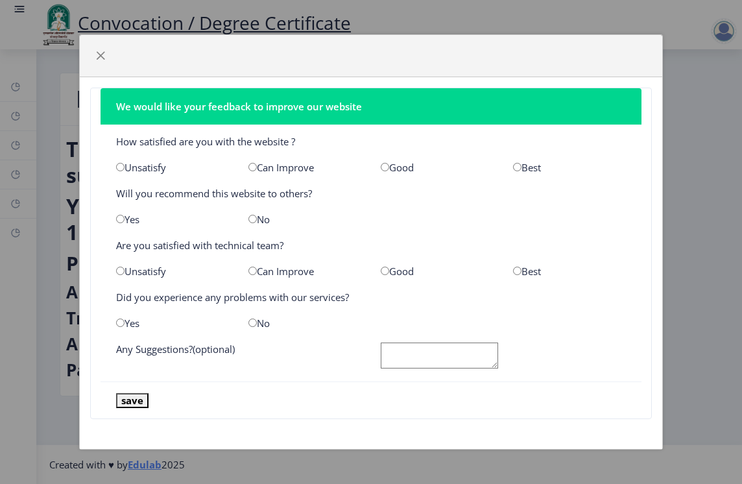
click at [384, 165] on input "radio" at bounding box center [385, 167] width 8 height 8
radio input "true"
click at [119, 219] on input "radio" at bounding box center [120, 219] width 8 height 8
radio input "true"
click at [382, 272] on input "radio" at bounding box center [385, 271] width 8 height 8
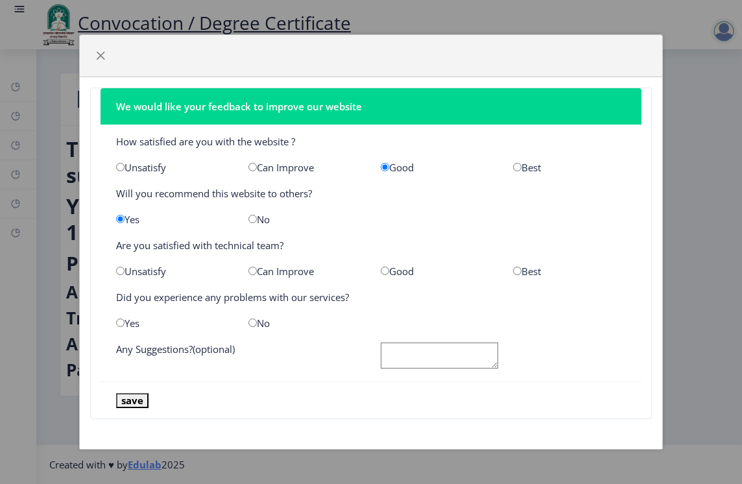
radio input "true"
click at [255, 323] on input "radio" at bounding box center [253, 323] width 8 height 8
radio input "true"
click at [134, 397] on button "save" at bounding box center [132, 400] width 32 height 15
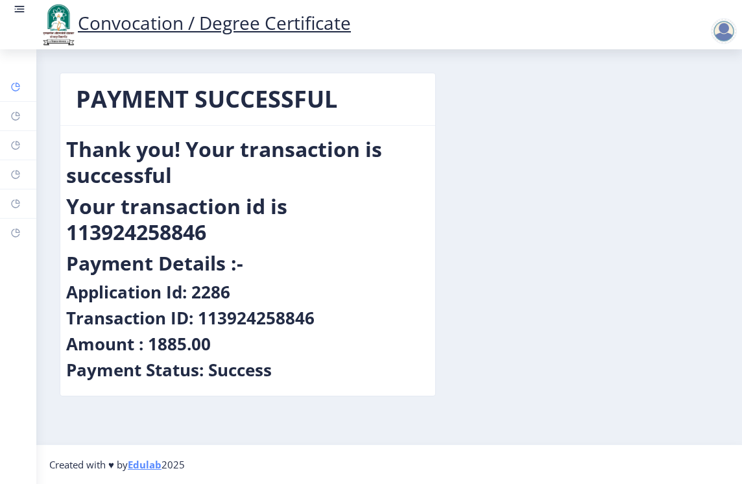
click at [16, 94] on link "Dashboard" at bounding box center [18, 87] width 36 height 29
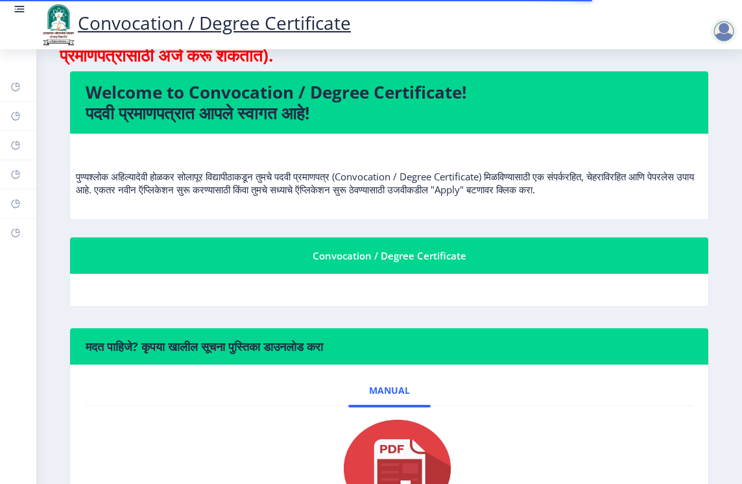
scroll to position [194, 0]
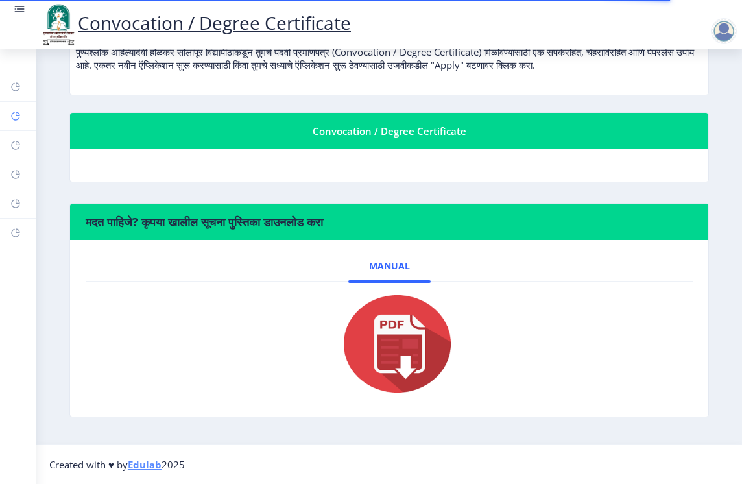
click at [12, 116] on icon at bounding box center [15, 116] width 8 height 8
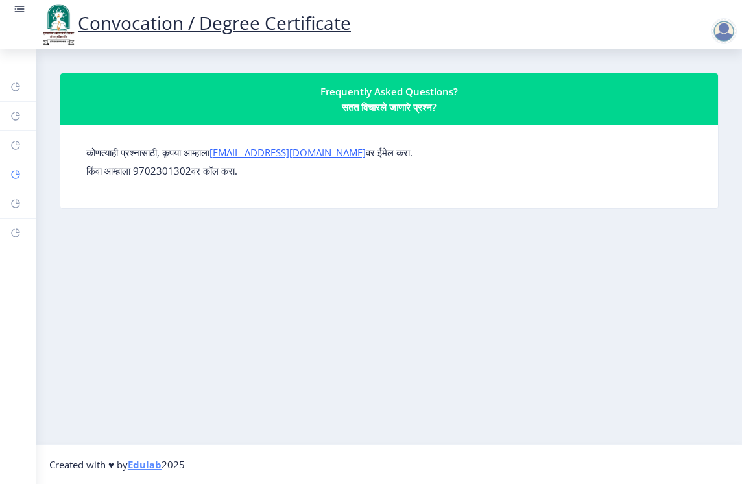
click at [19, 169] on rect at bounding box center [15, 174] width 10 height 10
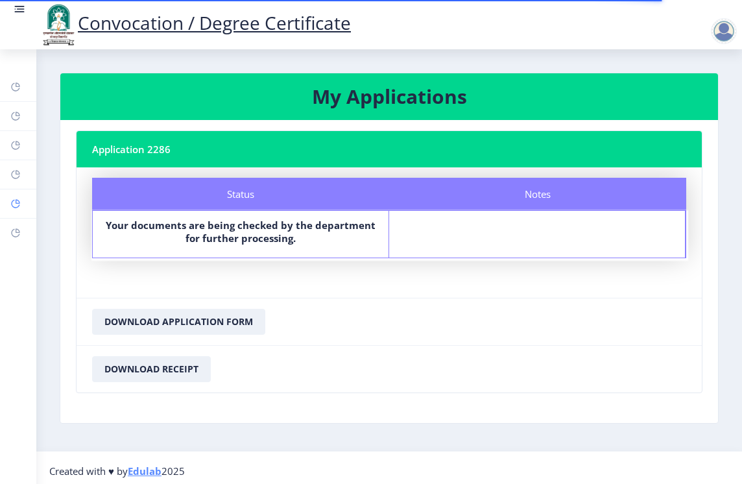
click at [13, 205] on rect at bounding box center [15, 204] width 10 height 10
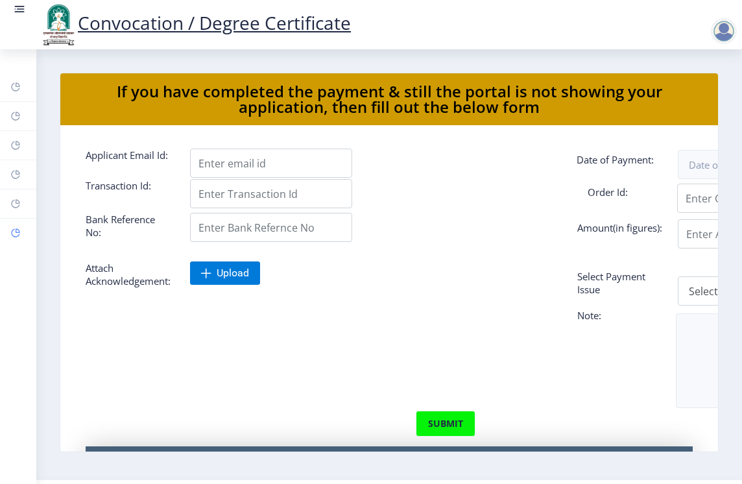
click at [8, 234] on link "Incorrect Certificate" at bounding box center [18, 233] width 36 height 29
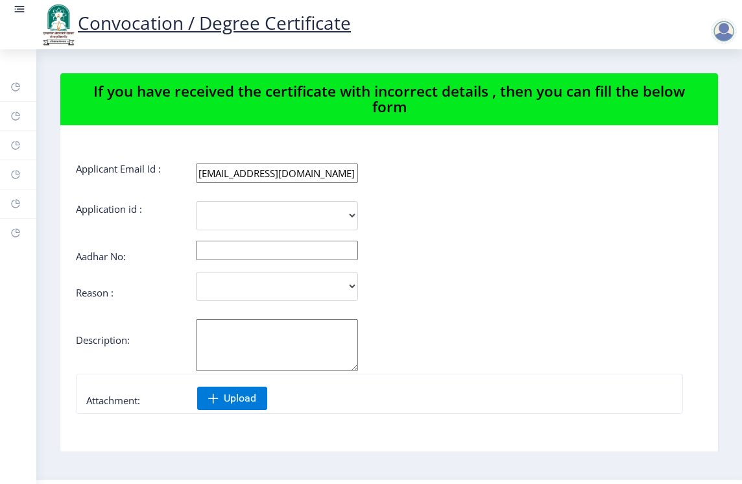
click at [723, 31] on div at bounding box center [724, 31] width 26 height 26
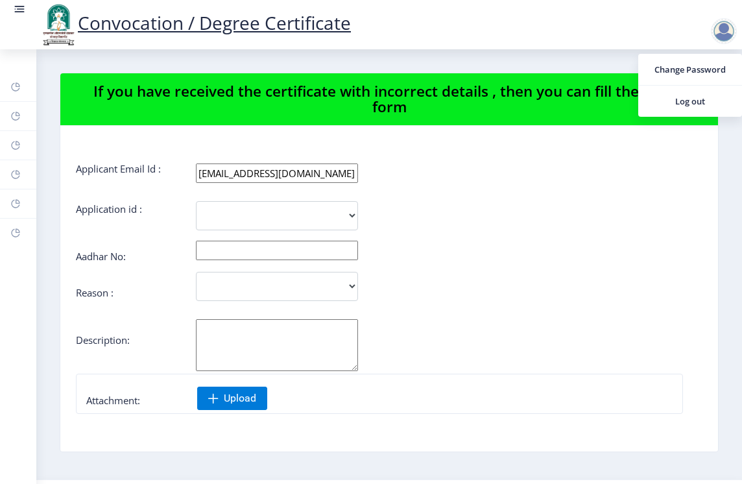
click at [598, 27] on div "Convocation / Degree Certificate" at bounding box center [384, 25] width 742 height 44
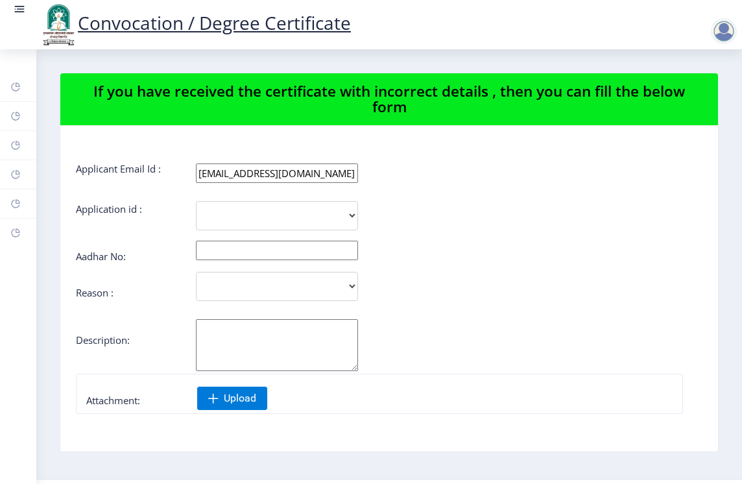
scroll to position [35, 0]
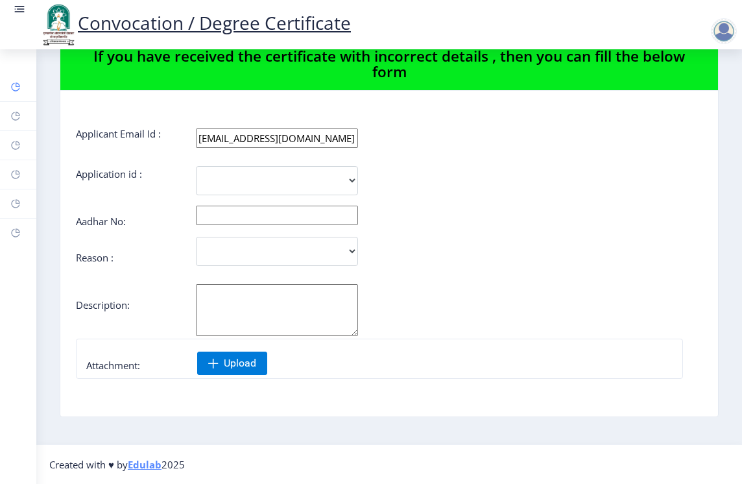
click at [31, 88] on link "Dashboard" at bounding box center [18, 87] width 36 height 29
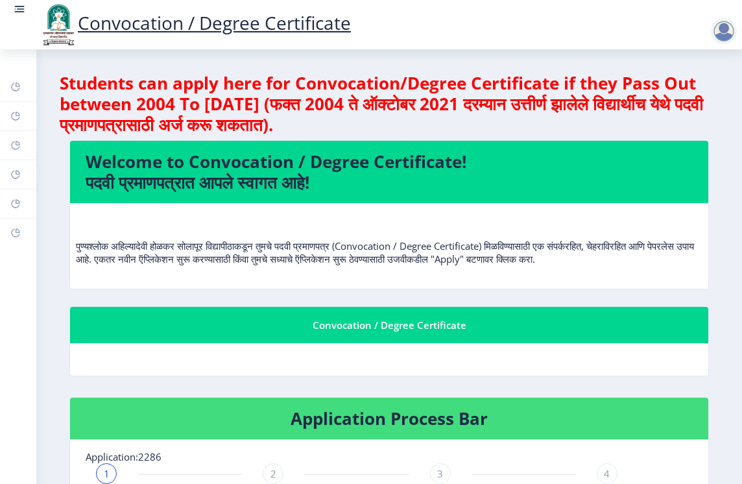
click at [20, 8] on rect at bounding box center [19, 9] width 13 height 13
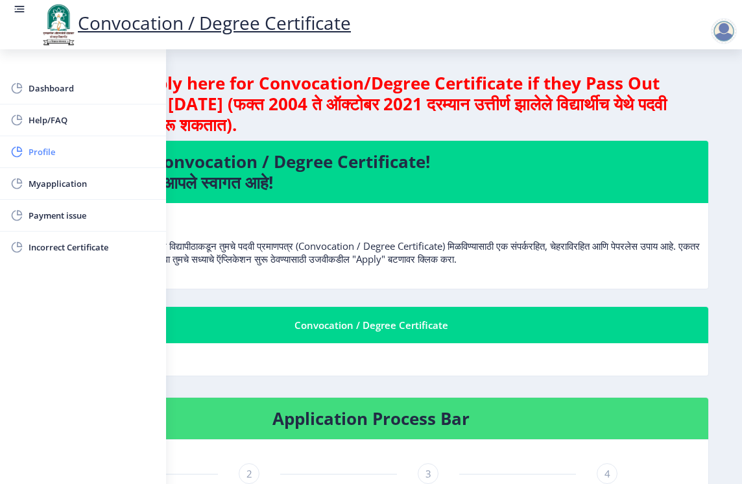
click at [56, 157] on span "Profile" at bounding box center [92, 152] width 127 height 16
select select
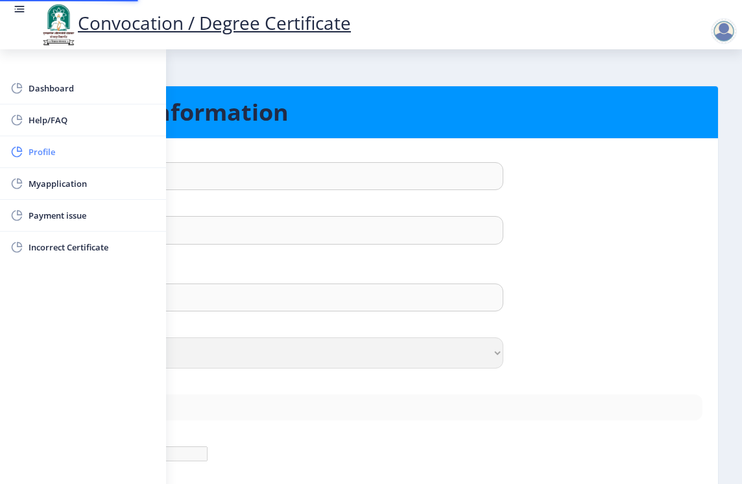
type input "nitin"
type input "[PERSON_NAME]"
select select "[DEMOGRAPHIC_DATA]"
type input "[EMAIL_ADDRESS][DOMAIN_NAME]"
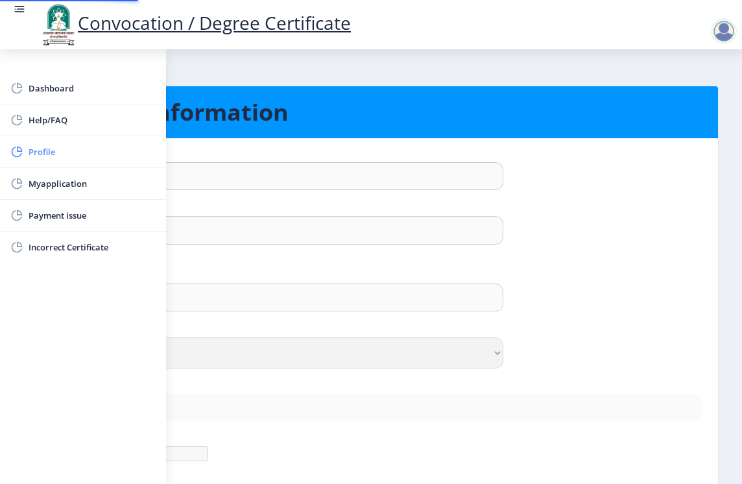
type input "9404027526"
click at [73, 178] on span "Myapplication" at bounding box center [92, 184] width 127 height 16
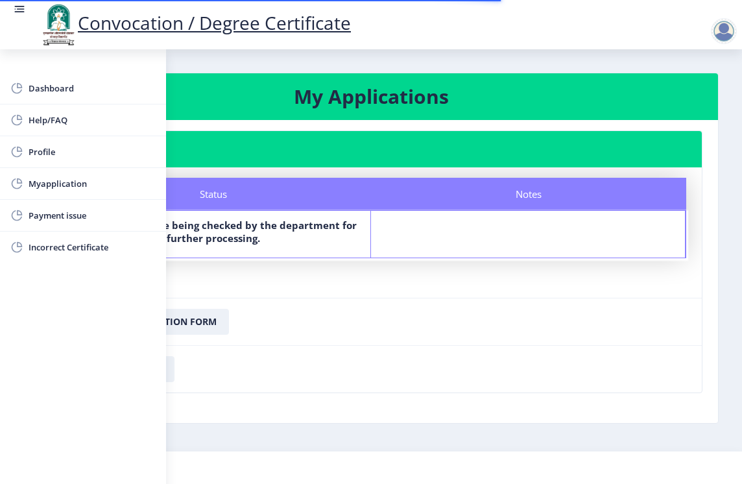
click at [289, 296] on nb-card-body "Status Notes Status Your documents are being checked by the department for furt…" at bounding box center [371, 232] width 662 height 130
click at [416, 318] on nb-card-footer "Download Application Form" at bounding box center [371, 321] width 662 height 47
click at [269, 332] on nb-card-footer "Download Application Form" at bounding box center [371, 321] width 662 height 47
